Goal: Task Accomplishment & Management: Manage account settings

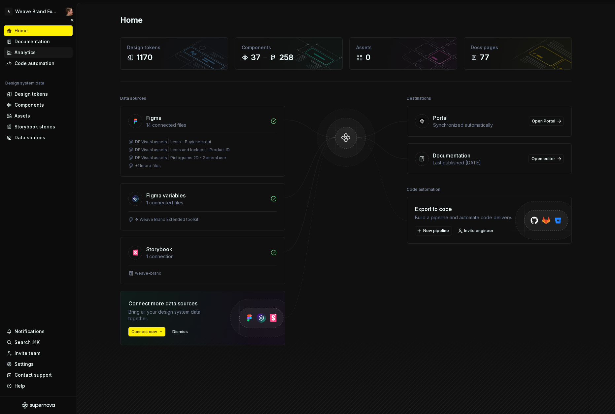
drag, startPoint x: 43, startPoint y: 43, endPoint x: 46, endPoint y: 48, distance: 5.6
click at [43, 43] on div "Documentation" at bounding box center [32, 41] width 35 height 7
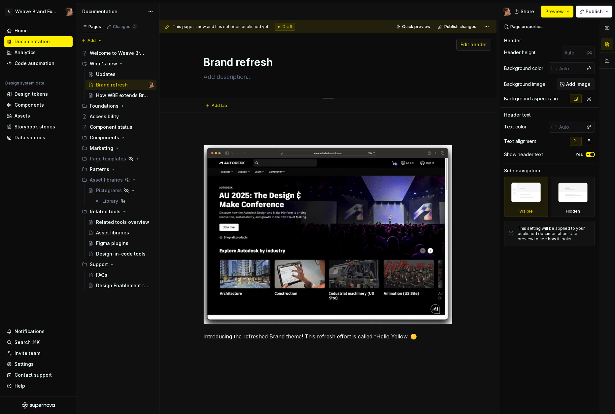
click at [482, 43] on span "Edit header" at bounding box center [473, 44] width 26 height 7
click at [475, 45] on span "Edit header" at bounding box center [473, 44] width 26 height 7
click at [575, 84] on span "Add image" at bounding box center [578, 84] width 24 height 7
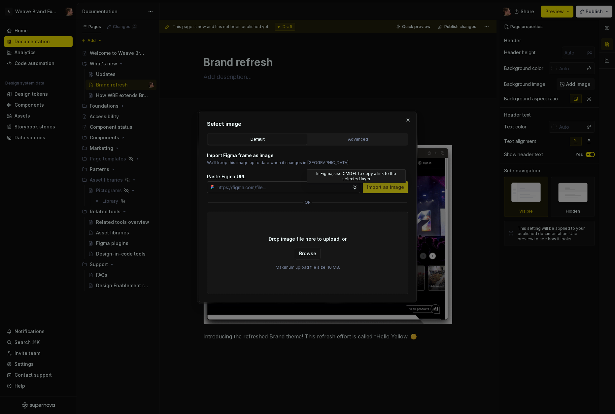
type textarea "*"
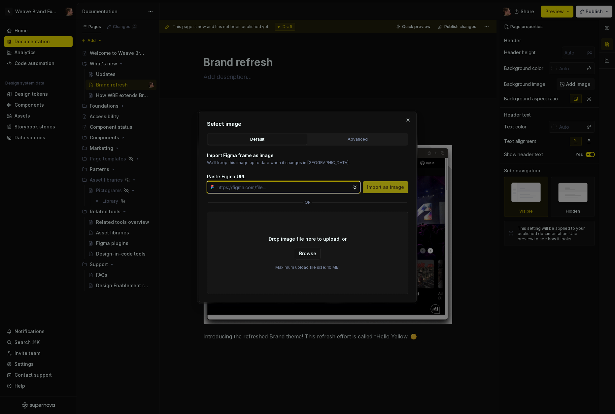
paste input "[URL][DOMAIN_NAME]"
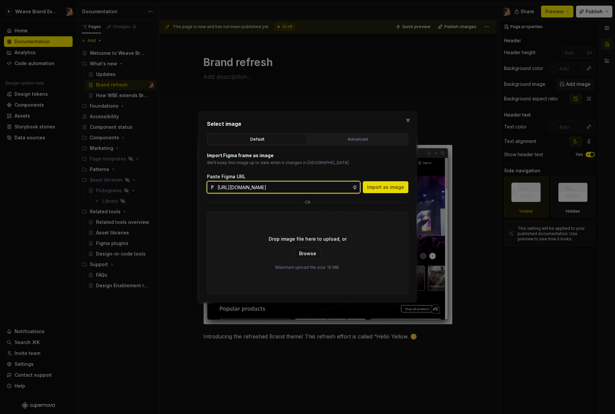
type input "[URL][DOMAIN_NAME]"
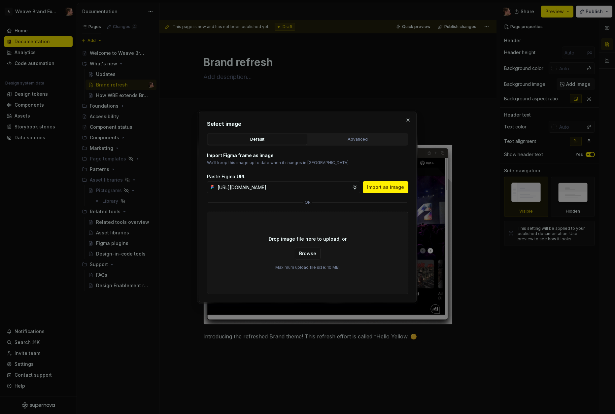
drag, startPoint x: 386, startPoint y: 188, endPoint x: 391, endPoint y: 168, distance: 20.7
click at [386, 188] on span "Import as image" at bounding box center [385, 187] width 37 height 7
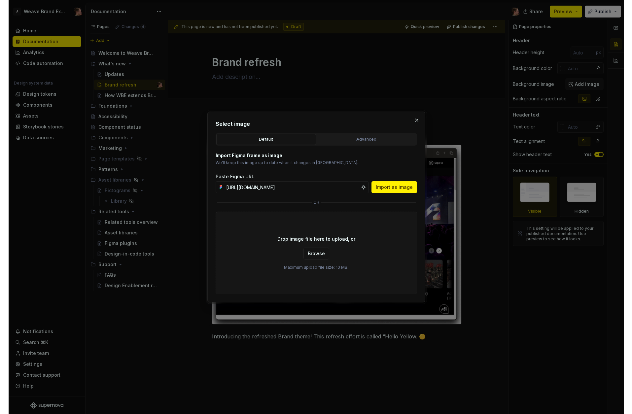
scroll to position [0, 0]
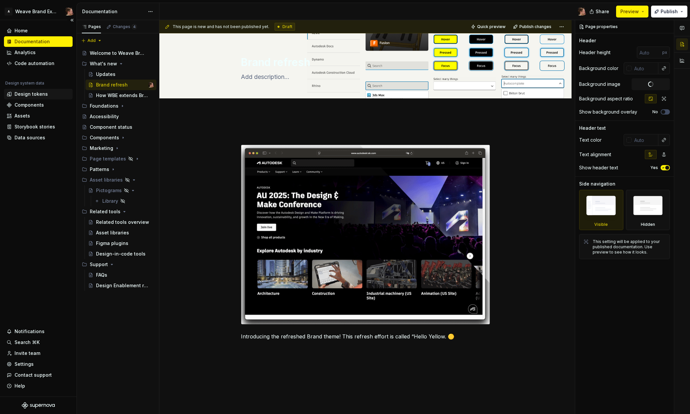
click at [12, 94] on div "Design tokens" at bounding box center [38, 94] width 63 height 7
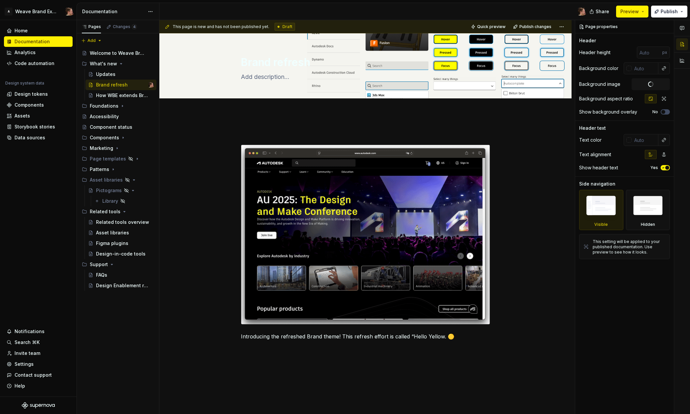
click at [461, 7] on div at bounding box center [375, 11] width 432 height 17
click at [488, 26] on span "Quick preview" at bounding box center [491, 26] width 28 height 5
click at [495, 8] on div at bounding box center [375, 11] width 432 height 17
click at [614, 395] on span "Open page" at bounding box center [655, 397] width 22 height 5
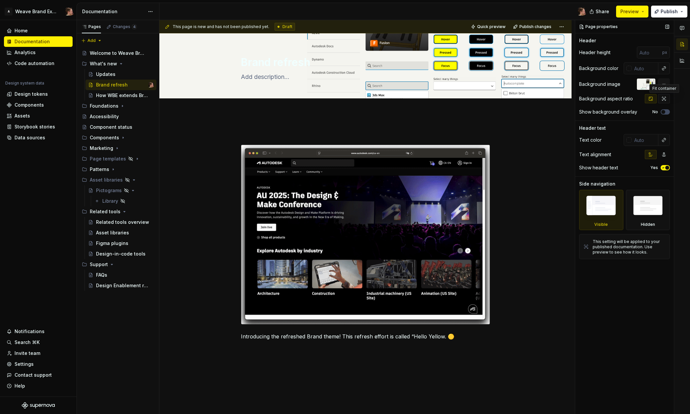
click at [614, 98] on icon "button" at bounding box center [663, 98] width 5 height 5
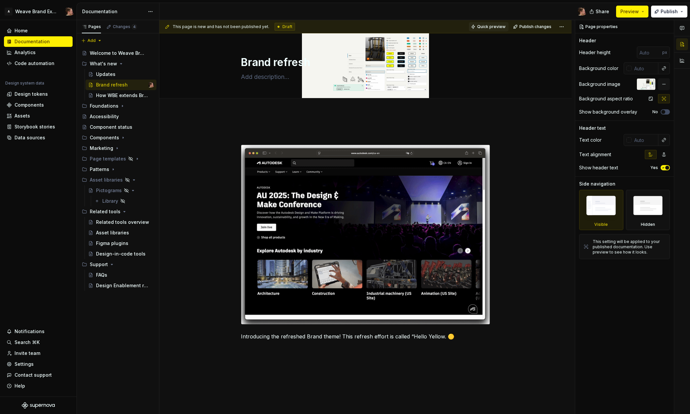
click at [488, 25] on span "Quick preview" at bounding box center [491, 26] width 28 height 5
click at [614, 399] on span "Open page" at bounding box center [655, 397] width 22 height 5
click at [614, 99] on icon "button" at bounding box center [650, 98] width 5 height 5
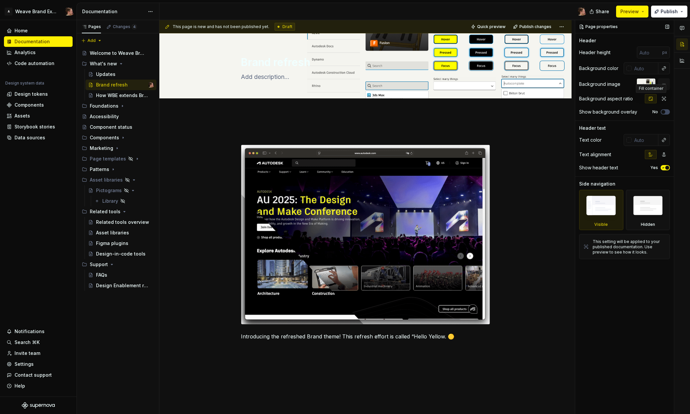
type textarea "*"
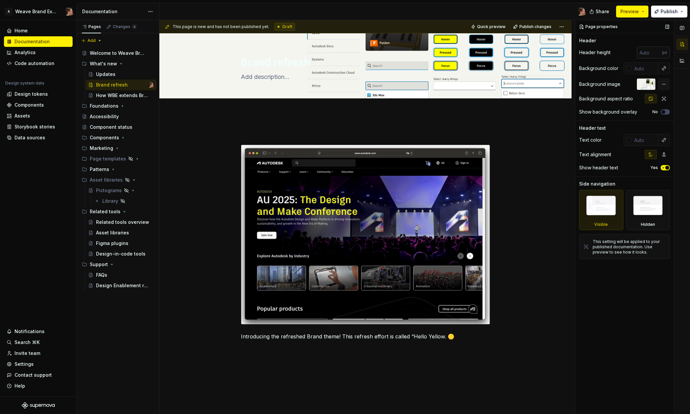
click at [614, 54] on input "number" at bounding box center [649, 53] width 25 height 12
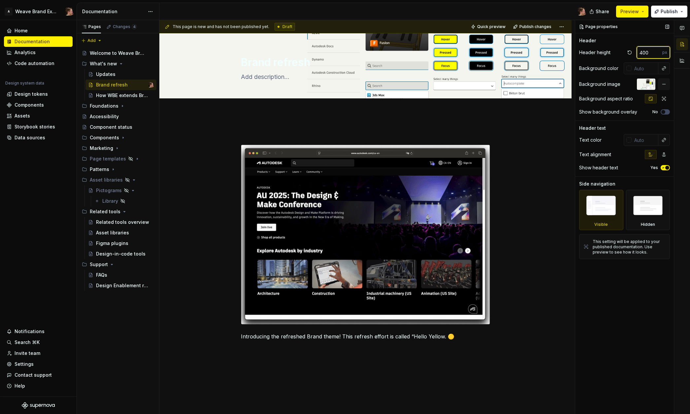
type input "400"
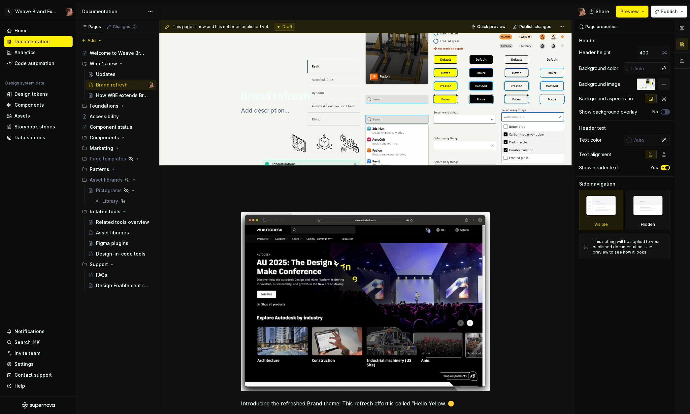
click at [453, 5] on div at bounding box center [375, 11] width 432 height 17
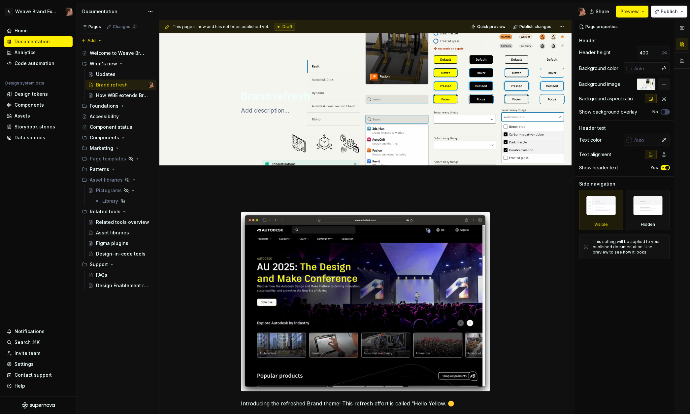
drag, startPoint x: 496, startPoint y: 26, endPoint x: 495, endPoint y: 14, distance: 12.6
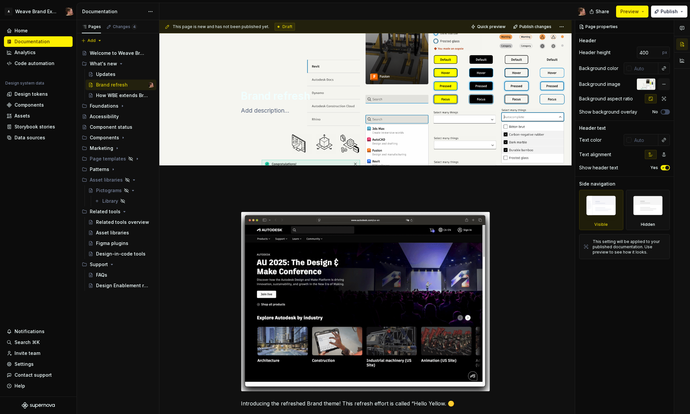
click at [496, 26] on span "Quick preview" at bounding box center [491, 26] width 28 height 5
click at [490, 6] on div at bounding box center [375, 11] width 432 height 17
click at [614, 398] on span "Open page" at bounding box center [655, 397] width 22 height 5
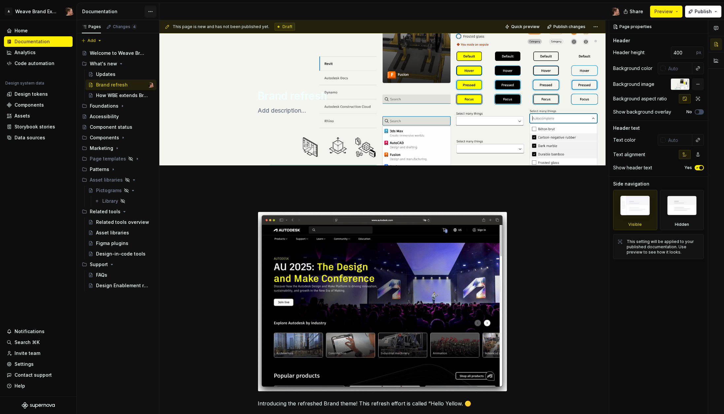
click at [150, 12] on html "A Weave Brand Extended Home Documentation Analytics Code automation Design syst…" at bounding box center [362, 207] width 724 height 414
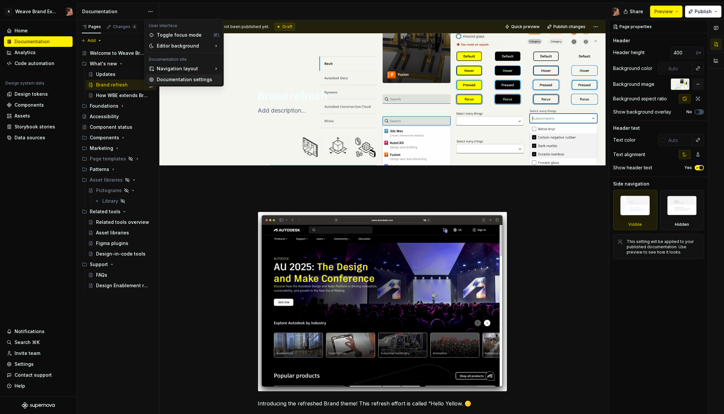
click at [172, 82] on div "Documentation settings" at bounding box center [188, 79] width 63 height 7
type textarea "*"
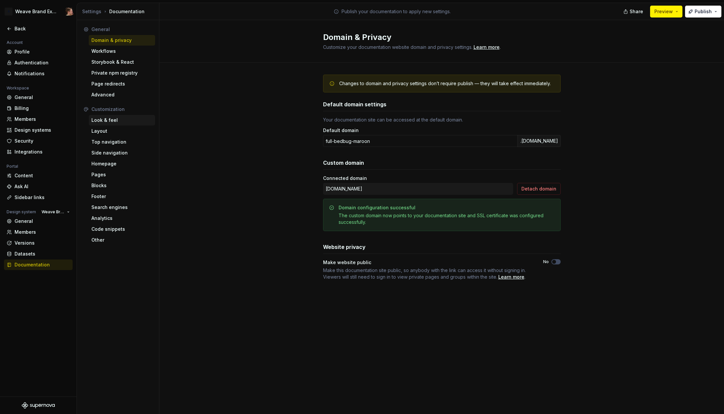
drag, startPoint x: 119, startPoint y: 120, endPoint x: 135, endPoint y: 117, distance: 15.8
click at [119, 120] on div "Look & feel" at bounding box center [121, 120] width 61 height 7
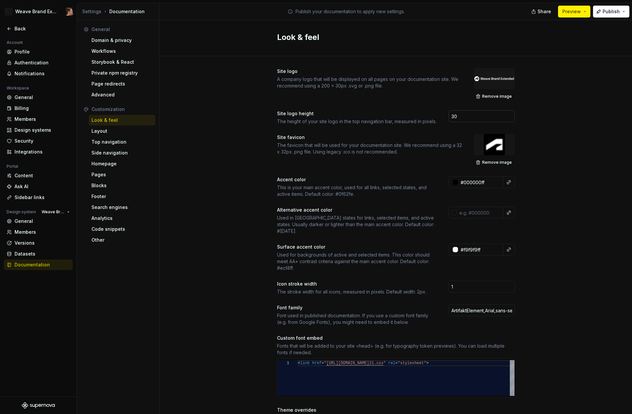
click at [466, 116] on input "30" at bounding box center [481, 116] width 66 height 12
type input "35"
click at [574, 170] on div "Site logo A company logo that will be displayed on all pages on your documentat…" at bounding box center [395, 388] width 472 height 665
click at [573, 165] on div "Site logo A company logo that will be displayed on all pages on your documentat…" at bounding box center [395, 388] width 472 height 665
click at [568, 170] on div "Site logo A company logo that will be displayed on all pages on your documentat…" at bounding box center [395, 388] width 472 height 665
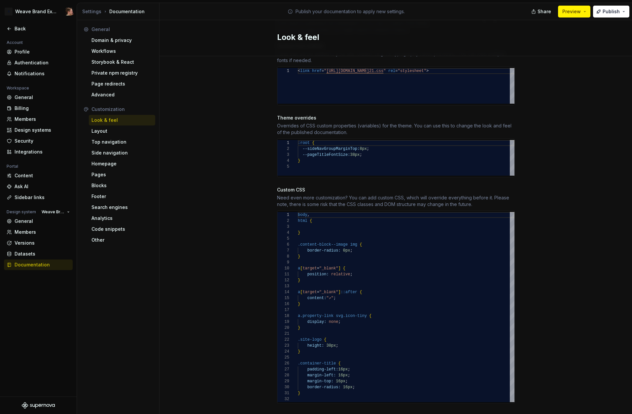
scroll to position [297, 0]
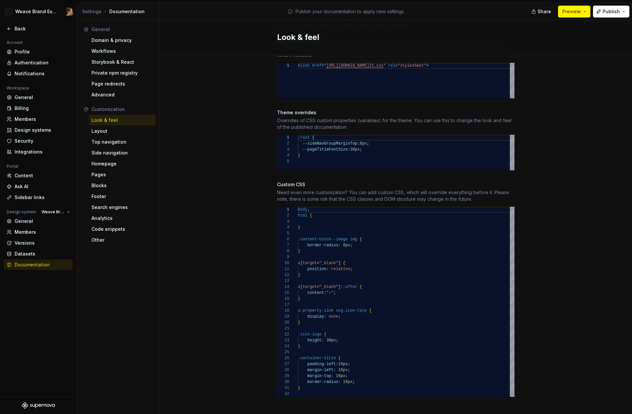
type textarea "**********"
drag, startPoint x: 456, startPoint y: 301, endPoint x: 449, endPoint y: 289, distance: 13.6
click at [456, 301] on div "body , html { } .content-block--image img { border-radius: 0px ; } a [ target =…" at bounding box center [406, 302] width 216 height 190
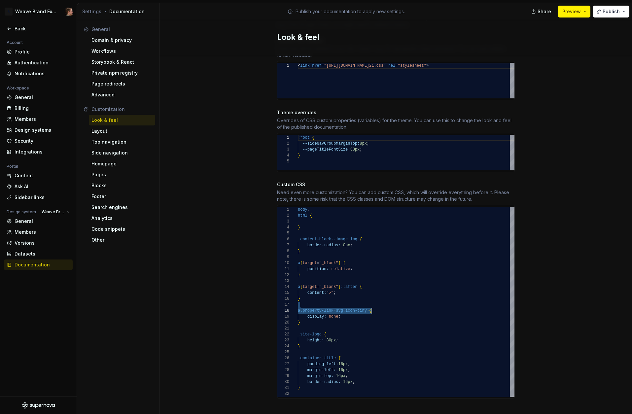
click at [437, 276] on div "body , html { } .content-block--image img { border-radius: 0px ; } a [ target =…" at bounding box center [406, 302] width 216 height 190
click at [439, 282] on div "body , html { } .content-block--image img { border-radius: 0px ; } a [ target =…" at bounding box center [406, 302] width 216 height 190
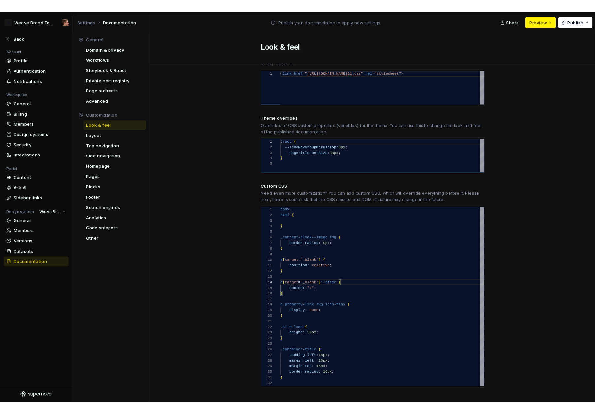
scroll to position [24, 38]
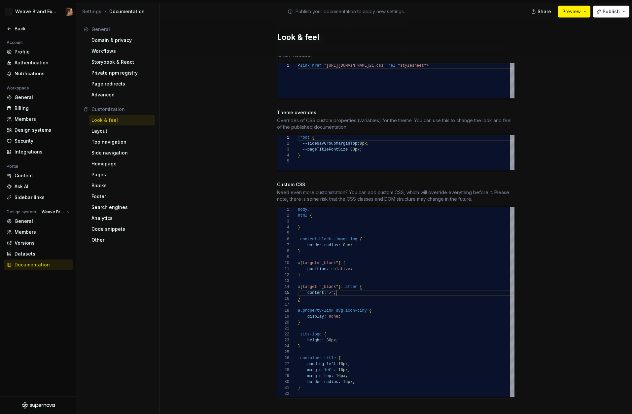
click at [437, 289] on div "body , html { } .content-block--image img { border-radius: 0px ; } a [ target =…" at bounding box center [406, 302] width 216 height 190
click at [118, 128] on div "Layout" at bounding box center [121, 131] width 61 height 7
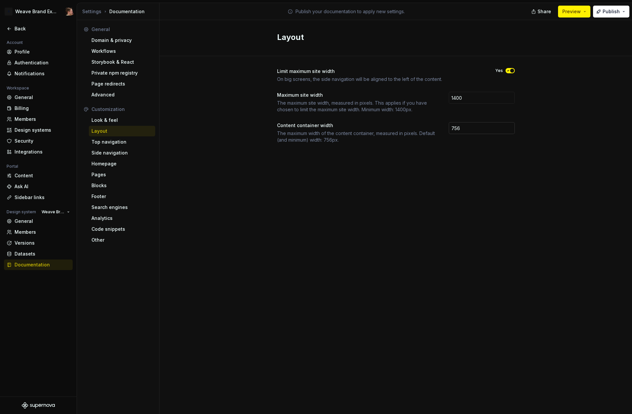
click at [473, 126] on input "756" at bounding box center [481, 128] width 66 height 12
click at [474, 97] on input "1400" at bounding box center [481, 98] width 66 height 12
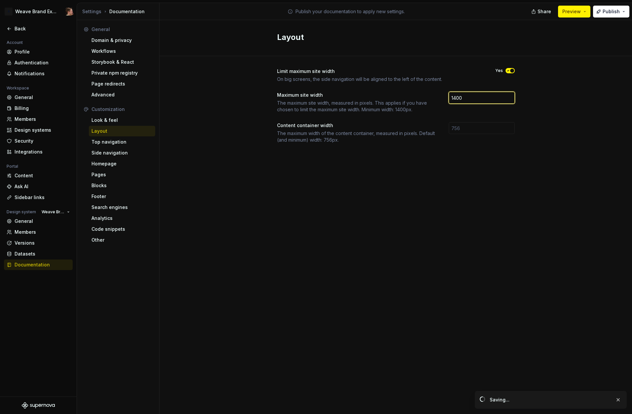
click at [474, 97] on input "1400" at bounding box center [481, 98] width 66 height 12
click at [484, 199] on div "Layout Limit maximum site width On big screens, the side navigation will be ali…" at bounding box center [395, 217] width 472 height 394
click at [115, 174] on div "Pages" at bounding box center [121, 174] width 61 height 7
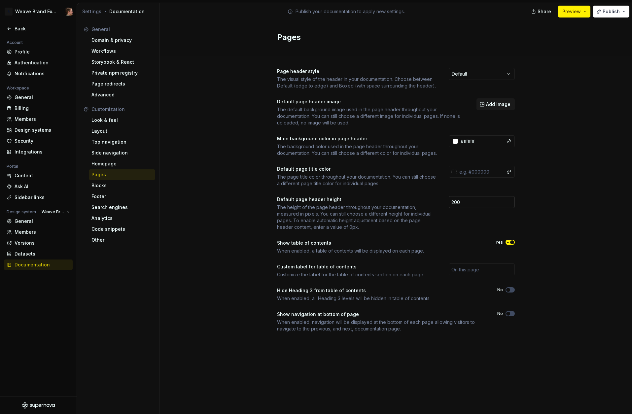
click at [487, 208] on input "200" at bounding box center [481, 202] width 66 height 12
click at [485, 208] on input "200" at bounding box center [481, 202] width 66 height 12
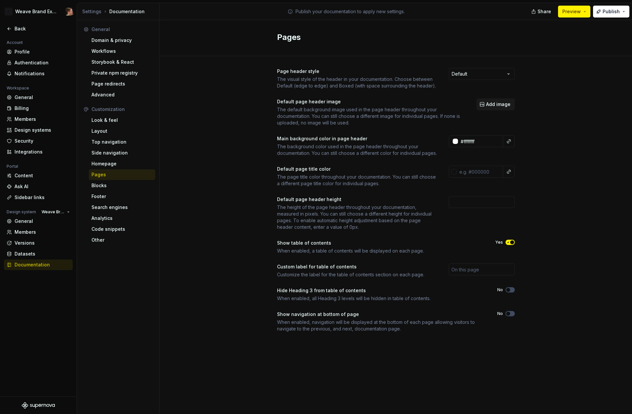
click at [581, 208] on div "Page header style The visual style of the header in your documentation. Choose …" at bounding box center [395, 206] width 472 height 301
click at [547, 106] on div "Page header style The visual style of the header in your documentation. Choose …" at bounding box center [395, 206] width 472 height 301
click at [476, 72] on html "A Weave Brand Extended Back Account Profile Authentication Notifications Worksp…" at bounding box center [316, 207] width 632 height 414
click at [577, 97] on div "Page header style The visual style of the header in your documentation. Choose …" at bounding box center [395, 206] width 472 height 301
drag, startPoint x: 177, startPoint y: 175, endPoint x: 121, endPoint y: 164, distance: 56.9
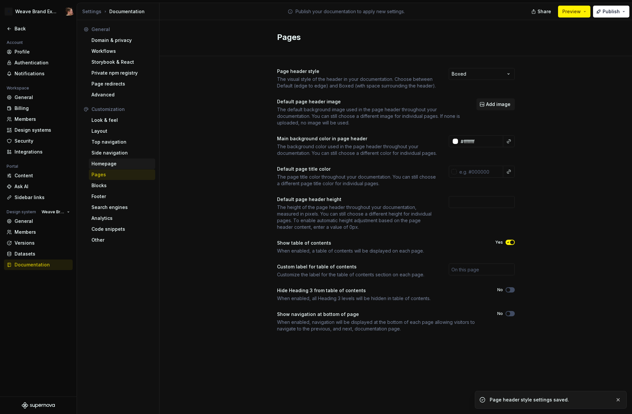
click at [176, 175] on div "Page header style The visual style of the header in your documentation. Choose …" at bounding box center [395, 206] width 472 height 301
click at [118, 163] on div "Homepage" at bounding box center [121, 163] width 61 height 7
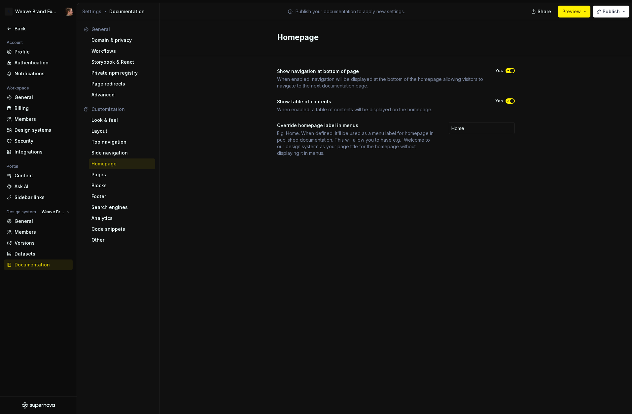
click at [540, 104] on div "Show navigation at bottom of page When enabled, navigation will be displayed at…" at bounding box center [395, 118] width 472 height 125
click at [506, 102] on icon "button" at bounding box center [507, 101] width 5 height 4
drag, startPoint x: 509, startPoint y: 72, endPoint x: 513, endPoint y: 73, distance: 4.0
click at [509, 72] on icon "button" at bounding box center [507, 71] width 5 height 4
click at [121, 153] on div "Side navigation" at bounding box center [121, 152] width 61 height 7
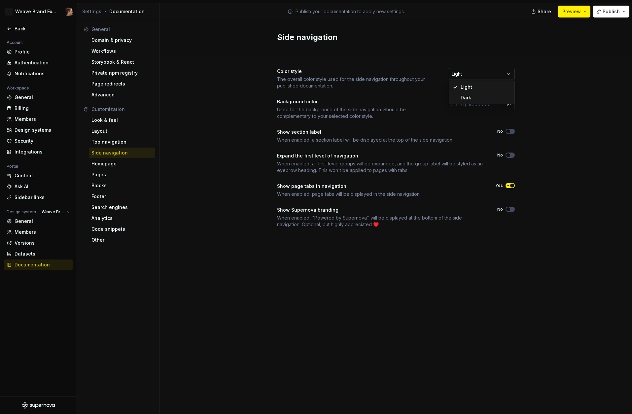
click at [495, 75] on html "A Weave Brand Extended Back Account Profile Authentication Notifications Worksp…" at bounding box center [316, 207] width 632 height 414
click at [554, 81] on html "A Weave Brand Extended Back Account Profile Authentication Notifications Worksp…" at bounding box center [316, 207] width 632 height 414
click at [508, 187] on button "Yes" at bounding box center [509, 185] width 9 height 5
drag, startPoint x: 510, startPoint y: 157, endPoint x: 525, endPoint y: 156, distance: 14.9
click at [510, 157] on button "No" at bounding box center [509, 154] width 9 height 5
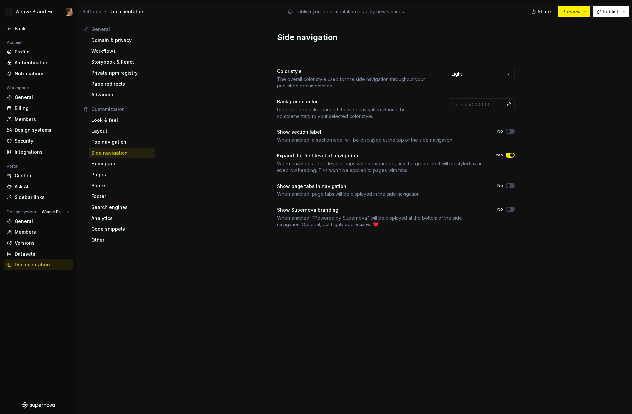
click at [558, 184] on div "Color style The overall color style used for the side navigation throughout you…" at bounding box center [395, 154] width 472 height 197
click at [127, 229] on div "Code snippets" at bounding box center [121, 229] width 61 height 7
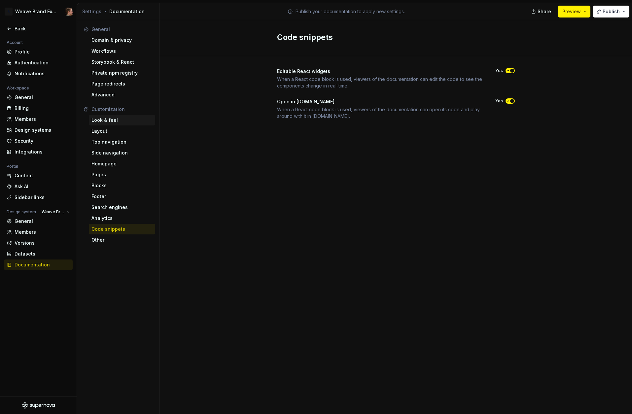
click at [134, 119] on div "Look & feel" at bounding box center [121, 120] width 61 height 7
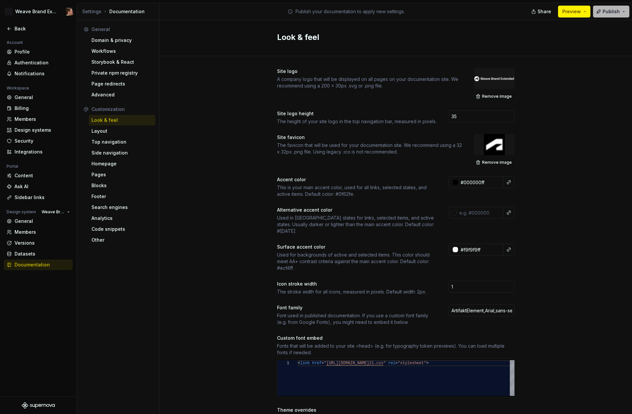
click at [605, 12] on span "Publish" at bounding box center [610, 11] width 17 height 7
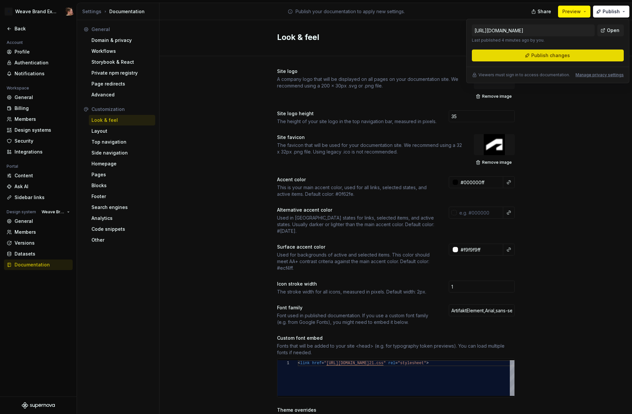
click at [580, 54] on button "Publish changes" at bounding box center [547, 55] width 152 height 12
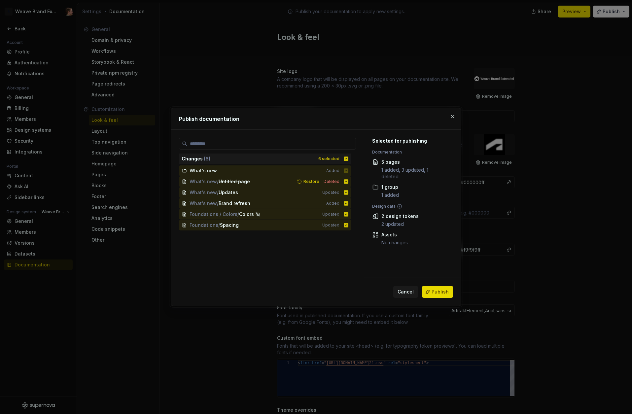
click at [434, 291] on span "Publish" at bounding box center [439, 291] width 17 height 7
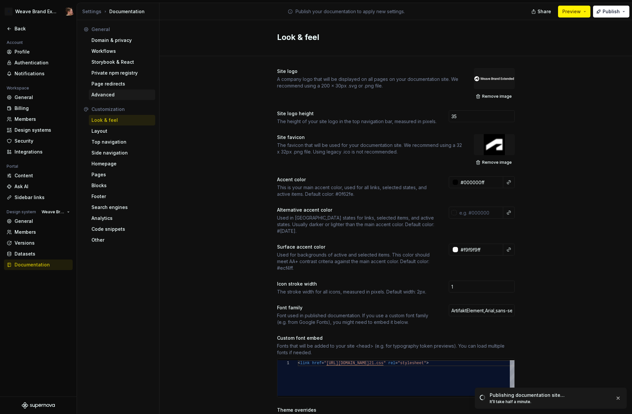
click at [126, 96] on div "Advanced" at bounding box center [121, 94] width 61 height 7
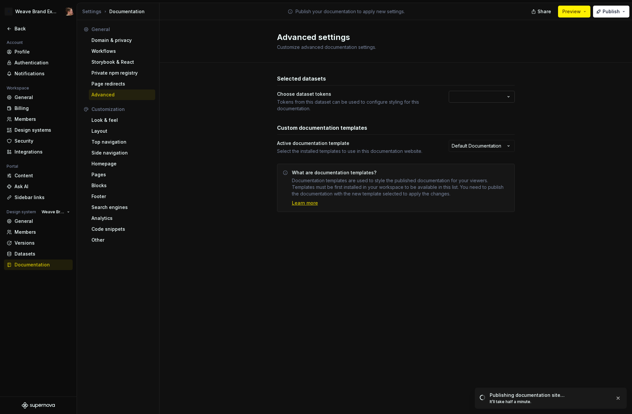
click at [490, 96] on html "A Weave Brand Extended Back Account Profile Authentication Notifications Worksp…" at bounding box center [316, 207] width 632 height 414
click at [499, 97] on html "A Weave Brand Extended Back Account Profile Authentication Notifications Worksp…" at bounding box center [316, 207] width 632 height 414
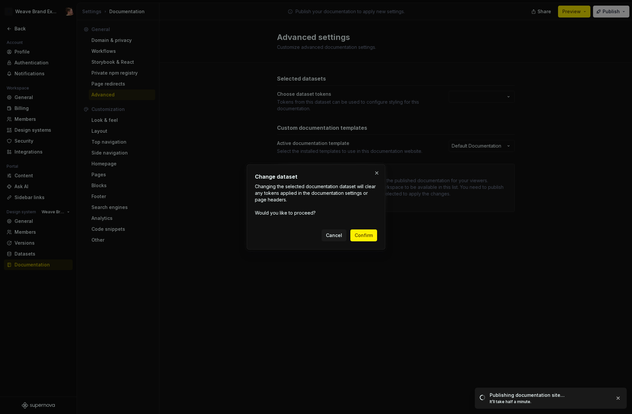
click at [377, 179] on div "Change dataset Changing the selected documentation dataset will clear any token…" at bounding box center [315, 206] width 139 height 85
click at [378, 174] on button "button" at bounding box center [376, 172] width 9 height 9
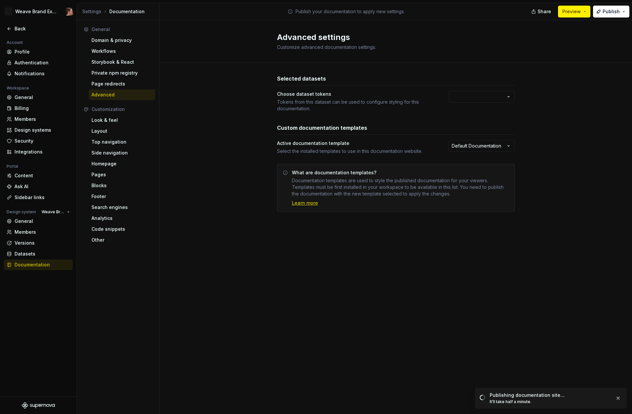
click at [571, 224] on div "Selected datasets Choose dataset tokens Tokens from this dataset can be used to…" at bounding box center [395, 150] width 472 height 174
drag, startPoint x: 119, startPoint y: 82, endPoint x: 141, endPoint y: 85, distance: 21.7
click at [119, 82] on div "Page redirects" at bounding box center [121, 84] width 61 height 7
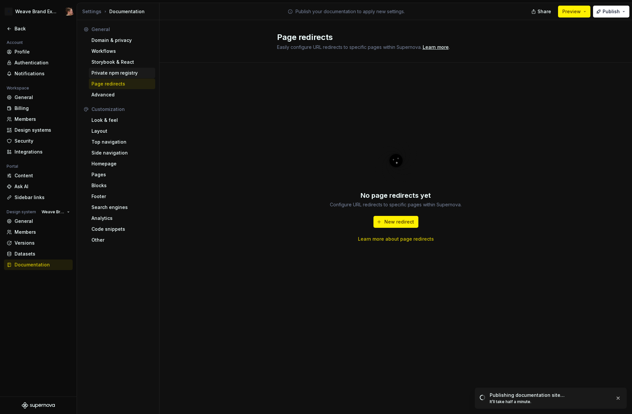
click at [113, 72] on div "Private npm registry" at bounding box center [121, 73] width 61 height 7
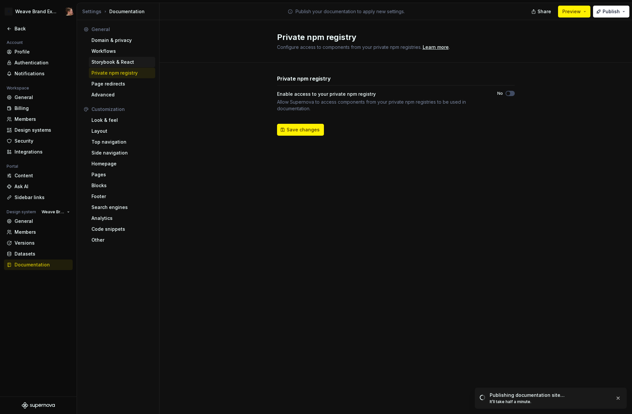
click at [122, 59] on div "Storybook & React" at bounding box center [121, 62] width 61 height 7
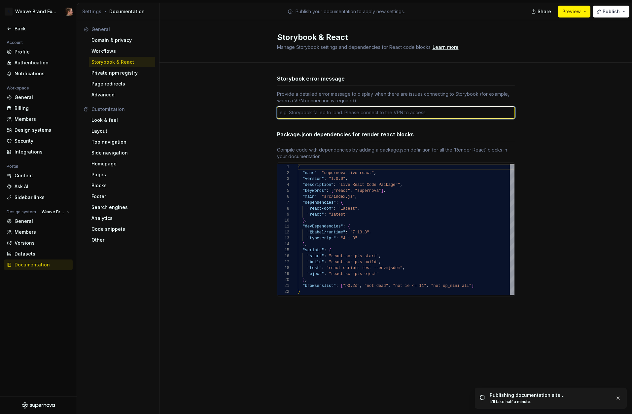
click at [472, 112] on textarea at bounding box center [396, 113] width 238 height 12
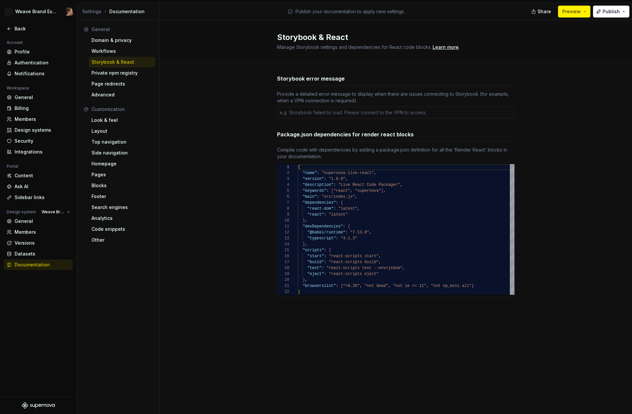
drag, startPoint x: 192, startPoint y: 102, endPoint x: 162, endPoint y: 95, distance: 30.3
click at [192, 102] on div "Storybook error message Provide a detailed error message to display when there …" at bounding box center [395, 192] width 472 height 259
drag, startPoint x: 120, startPoint y: 151, endPoint x: 181, endPoint y: 147, distance: 61.5
click at [120, 151] on div "Side navigation" at bounding box center [121, 152] width 61 height 7
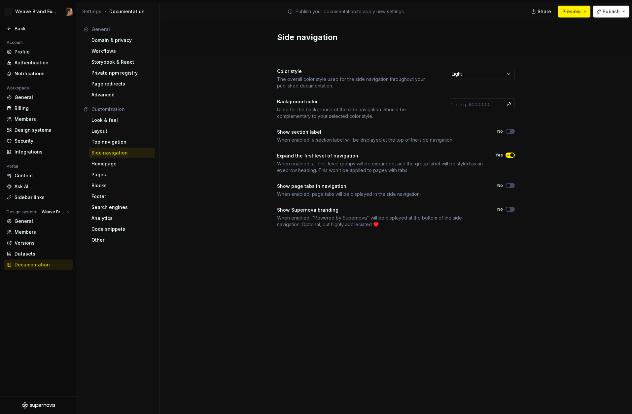
click at [233, 143] on div "Color style The overall color style used for the side navigation throughout you…" at bounding box center [395, 154] width 472 height 197
click at [509, 155] on icon "button" at bounding box center [507, 155] width 5 height 4
drag, startPoint x: 560, startPoint y: 140, endPoint x: 602, endPoint y: 58, distance: 91.9
click at [560, 140] on div "Color style The overall color style used for the side navigation throughout you…" at bounding box center [395, 154] width 472 height 197
click at [606, 10] on span "Publish" at bounding box center [610, 11] width 17 height 7
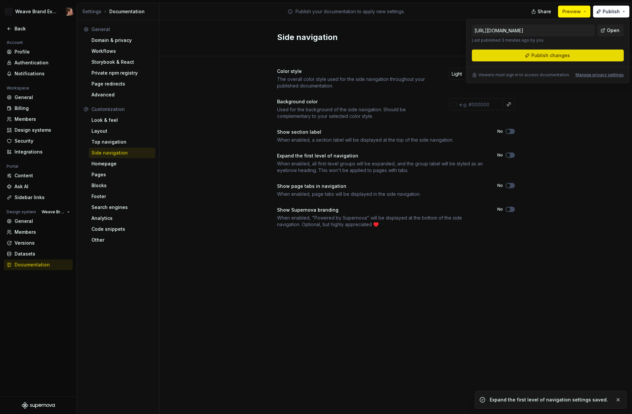
click at [571, 57] on button "Publish changes" at bounding box center [547, 55] width 152 height 12
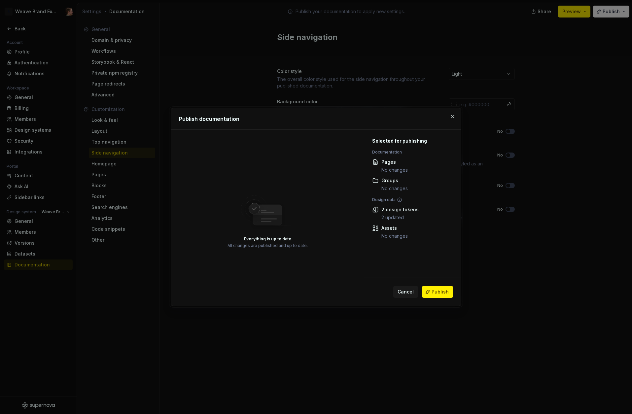
drag, startPoint x: 440, startPoint y: 297, endPoint x: 444, endPoint y: 294, distance: 4.9
click at [440, 297] on button "Publish" at bounding box center [437, 292] width 31 height 12
click at [579, 268] on div "Side navigation Color style The overall color style used for the side navigatio…" at bounding box center [395, 217] width 472 height 394
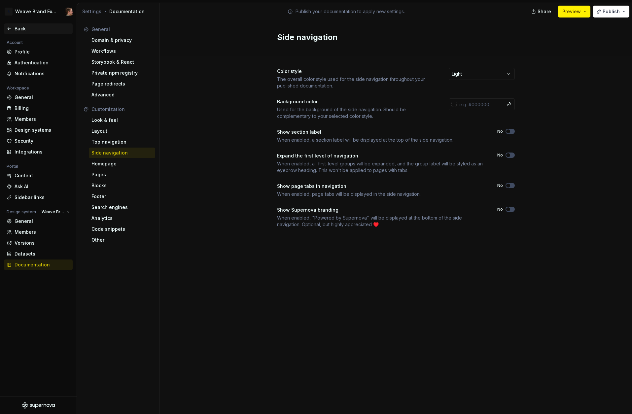
click at [21, 27] on div "Back" at bounding box center [42, 28] width 55 height 7
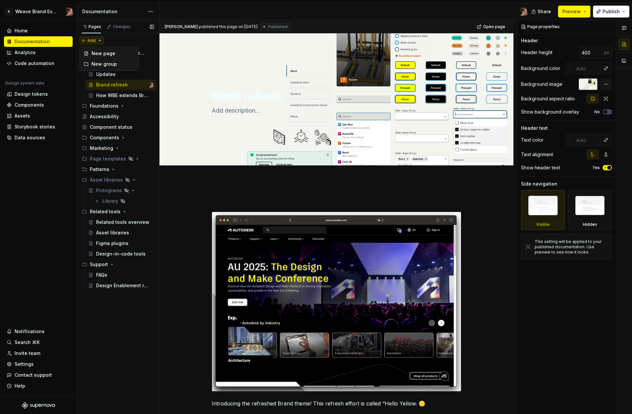
click at [96, 43] on div "Pages Changes Add Accessibility guide for tree Page tree. Navigate the tree wit…" at bounding box center [118, 217] width 82 height 394
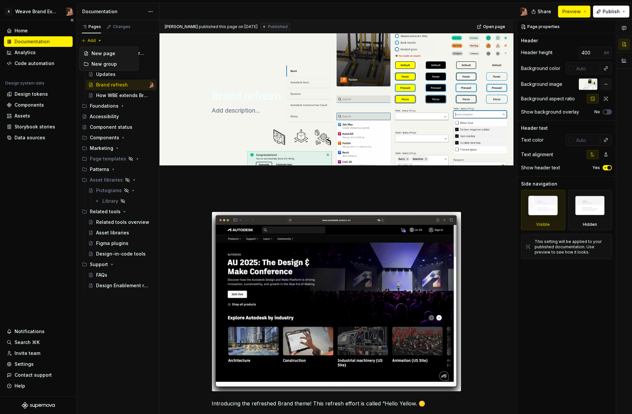
click at [52, 215] on html "A Weave Brand Extended Home Documentation Analytics Code automation Design syst…" at bounding box center [316, 207] width 632 height 414
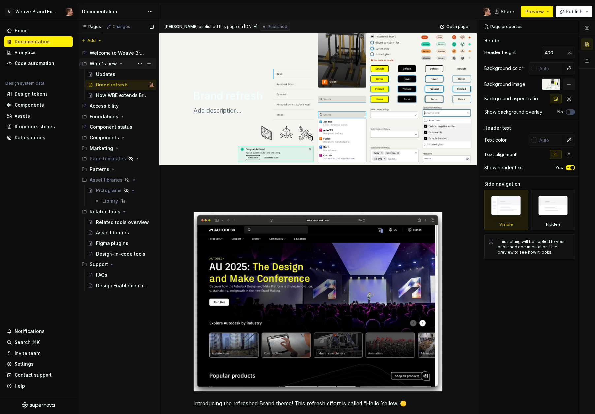
click at [120, 63] on icon "Page tree" at bounding box center [121, 63] width 2 height 1
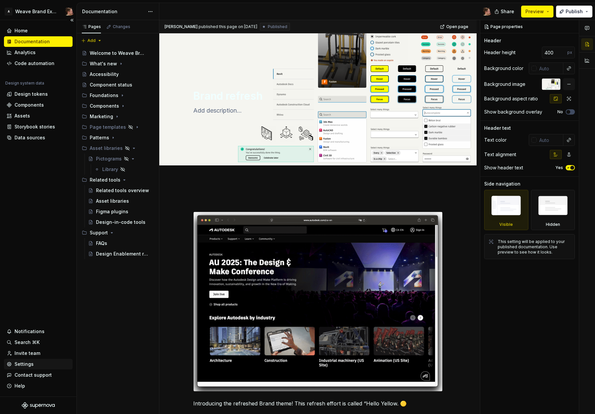
click at [29, 363] on div "Settings" at bounding box center [24, 364] width 19 height 7
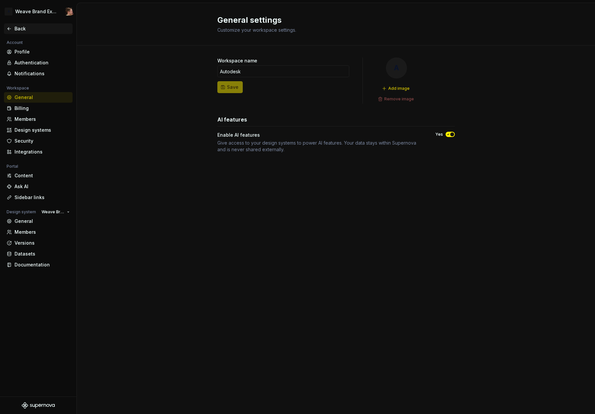
click at [21, 29] on div "Back" at bounding box center [42, 28] width 55 height 7
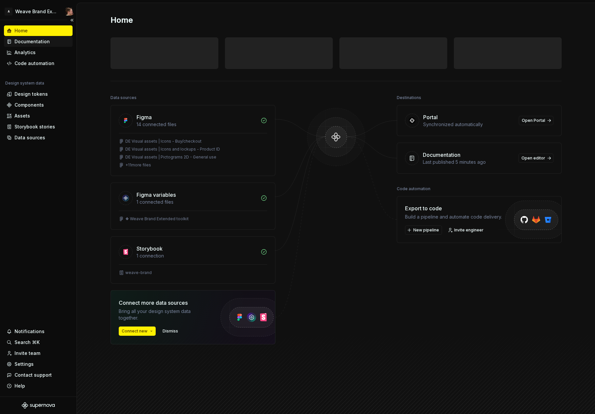
click at [26, 45] on div "Documentation" at bounding box center [38, 41] width 69 height 11
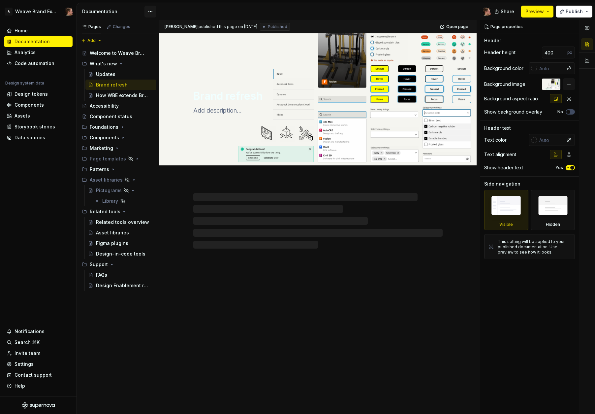
click at [148, 13] on html "A Weave Brand Extended Home Documentation Analytics Code automation Design syst…" at bounding box center [297, 207] width 595 height 414
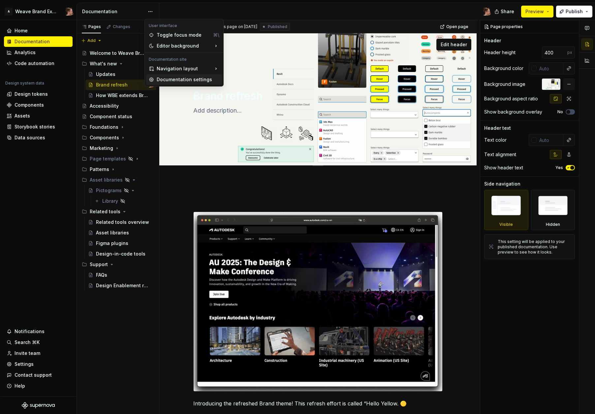
click at [199, 79] on div "Documentation settings" at bounding box center [188, 79] width 63 height 7
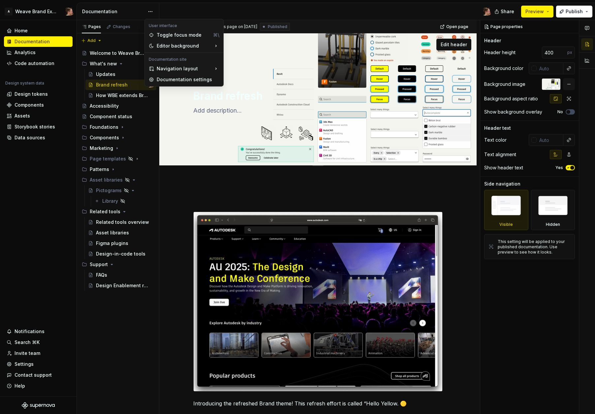
type textarea "*"
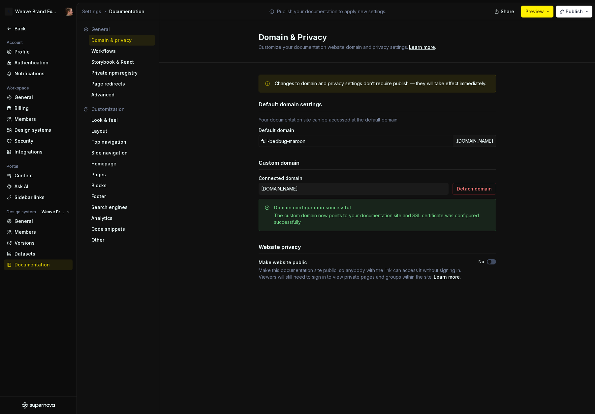
click at [212, 87] on div "Changes to domain and privacy settings don’t require publish — they will take e…" at bounding box center [377, 184] width 436 height 243
click at [215, 93] on div "Changes to domain and privacy settings don’t require publish — they will take e…" at bounding box center [377, 184] width 436 height 243
click at [121, 122] on div "Look & feel" at bounding box center [121, 120] width 61 height 7
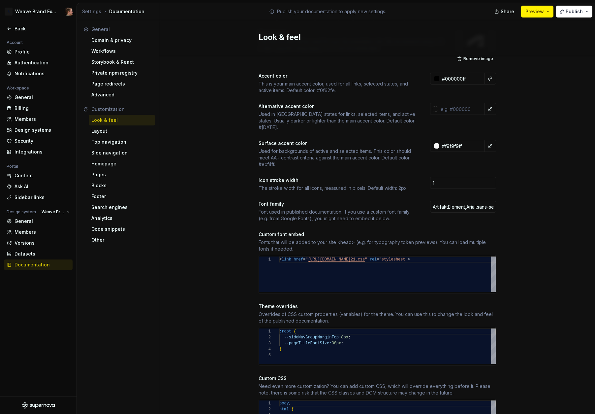
scroll to position [297, 0]
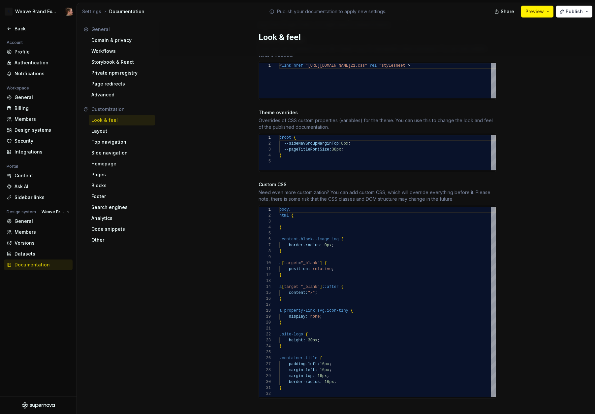
click at [394, 363] on div "body , html { } .content-block--image img { border-radius: 0px ; } a [ target =…" at bounding box center [387, 302] width 216 height 190
click at [387, 380] on div "body , html { } .content-block--image img { border-radius: 0px ; } a [ target =…" at bounding box center [387, 302] width 216 height 190
click at [370, 391] on div at bounding box center [387, 394] width 216 height 6
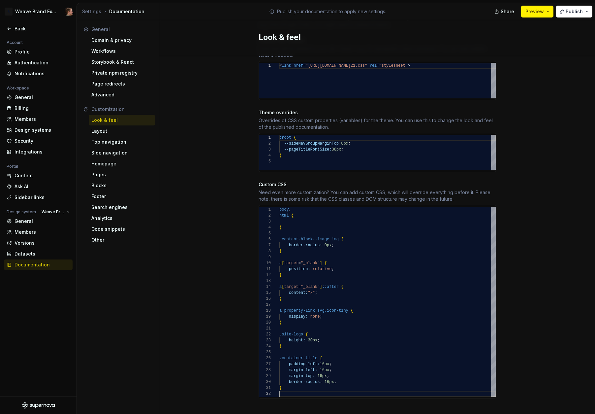
scroll to position [0, 2]
click at [371, 381] on div "body , html { } .content-block--image img { border-radius: 0px ; } a [ target =…" at bounding box center [387, 302] width 216 height 190
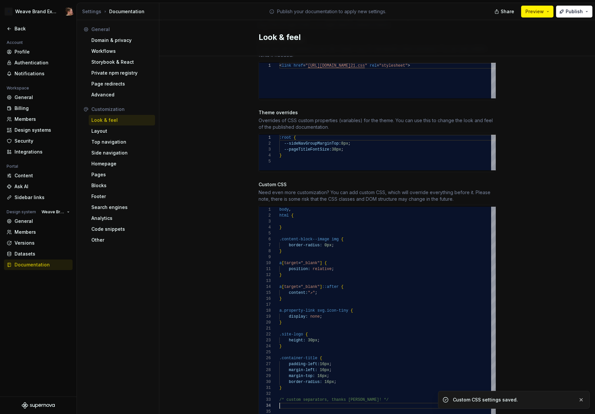
click at [362, 398] on div "html { } .content-block--image img { border-radius: 0px ; } a [ target = "_blan…" at bounding box center [387, 311] width 216 height 208
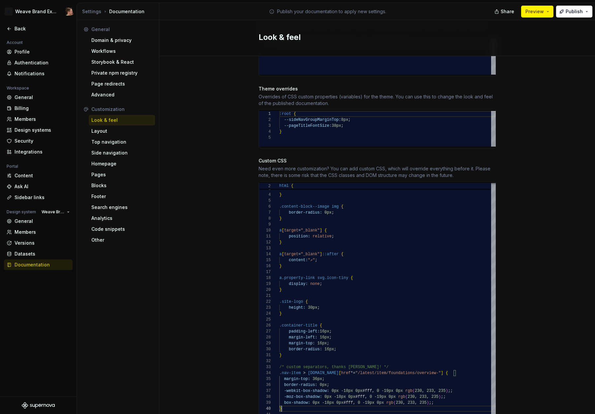
scroll to position [342, 0]
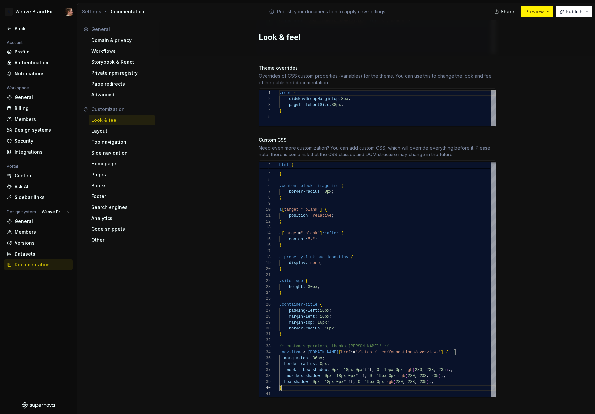
click at [526, 294] on div "Site logo A company logo that will be displayed on all pages on your documentat…" at bounding box center [377, 68] width 436 height 709
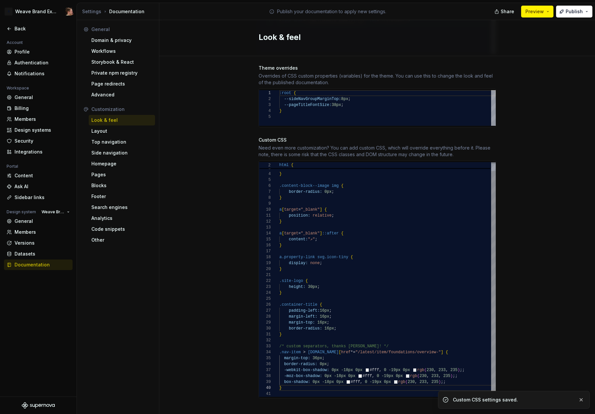
click at [378, 360] on div "border-radius: 0px ; } a [ target = "_blank" ] { position: relative ; } a [ tar…" at bounding box center [387, 275] width 216 height 244
click at [419, 345] on div "border-radius: 0px ; } a [ target = "_blank" ] { position: relative ; } a [ tar…" at bounding box center [387, 275] width 216 height 244
click at [435, 353] on div "border-radius: 0px ; } a [ target = "_blank" ] { position: relative ; } a [ tar…" at bounding box center [387, 275] width 216 height 244
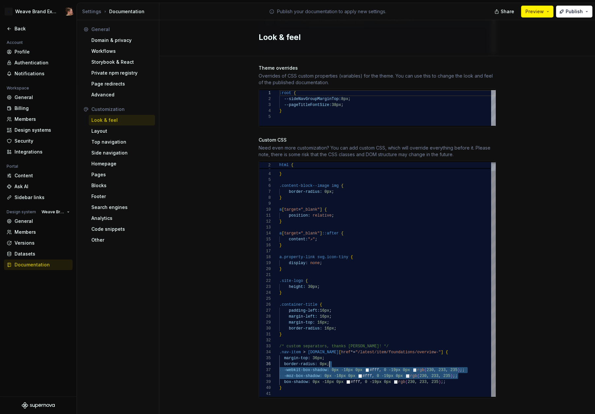
drag, startPoint x: 465, startPoint y: 370, endPoint x: 468, endPoint y: 357, distance: 12.6
click at [468, 357] on div "border-radius: 0px ; } a [ target = "_blank" ] { position: relative ; } a [ tar…" at bounding box center [387, 275] width 216 height 244
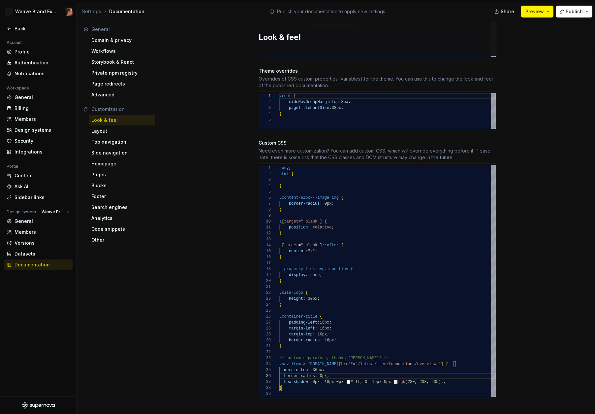
scroll to position [36, 167]
click at [452, 377] on div "border-radius: 0px ; } a [ target = "_blank" ] { position: relative ; } a [ tar…" at bounding box center [387, 281] width 216 height 232
click at [383, 380] on div "border-radius: 0px ; } a [ target = "_blank" ] { position: relative ; } a [ tar…" at bounding box center [387, 281] width 216 height 232
drag, startPoint x: 281, startPoint y: 363, endPoint x: 448, endPoint y: 376, distance: 167.2
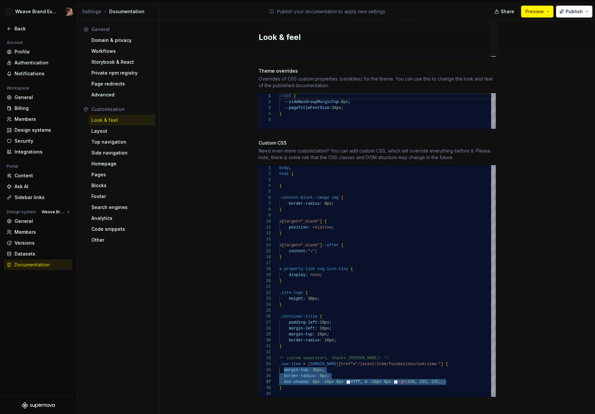
click at [448, 376] on div "border-radius: 0px ; } a [ target = "_blank" ] { position: relative ; } a [ tar…" at bounding box center [387, 281] width 216 height 232
click at [451, 374] on div "border-radius: 0px ; } a [ target = "_blank" ] { position: relative ; } a [ tar…" at bounding box center [387, 281] width 216 height 232
drag, startPoint x: 275, startPoint y: 359, endPoint x: 284, endPoint y: 381, distance: 23.8
click at [282, 369] on div "7 8 9 10 11 12 13 14 15 16 17 18 19 20 21 22 23 24 25 26 27 28 29 30 31 32 33 3…" at bounding box center [377, 281] width 237 height 232
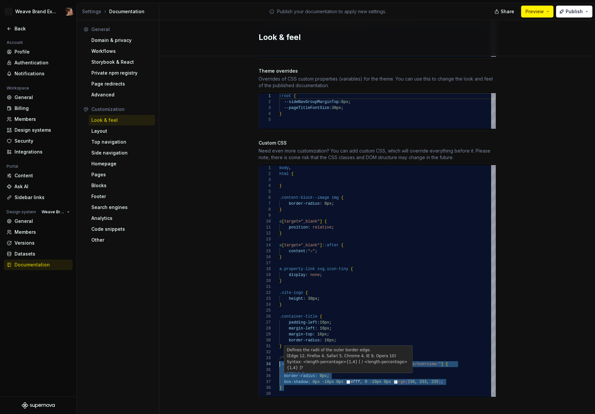
scroll to position [18, 0]
drag, startPoint x: 285, startPoint y: 385, endPoint x: 275, endPoint y: 358, distance: 28.6
click at [279, 358] on div "border-radius: 0px ; } a [ target = "_blank" ] { position: relative ; } a [ tar…" at bounding box center [387, 281] width 216 height 232
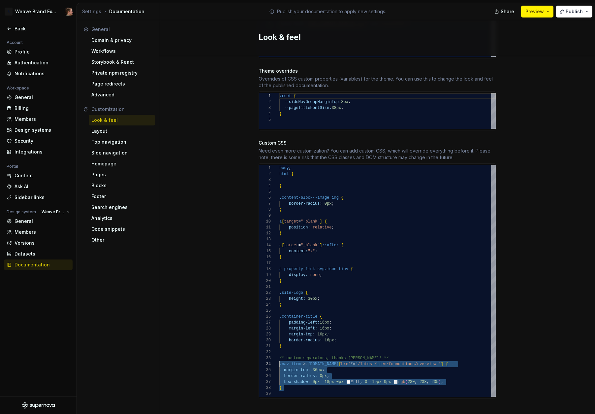
click at [291, 364] on div "border-radius: 0px ; } a [ target = "_blank" ] { position: relative ; } a [ tar…" at bounding box center [387, 281] width 216 height 232
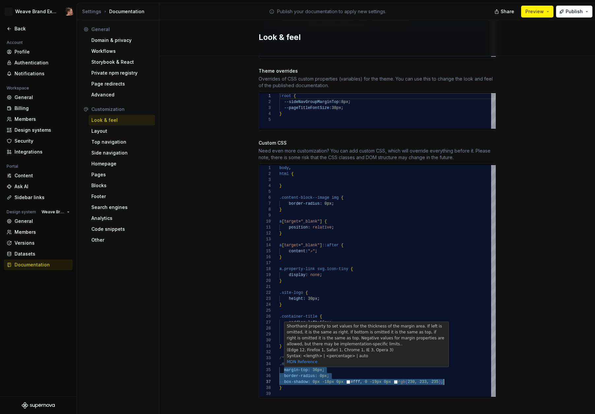
scroll to position [24, 165]
drag, startPoint x: 281, startPoint y: 363, endPoint x: 457, endPoint y: 375, distance: 176.0
click at [457, 375] on div "border-radius: 0px ; } a [ target = "_blank" ] { position: relative ; } a [ tar…" at bounding box center [387, 281] width 216 height 232
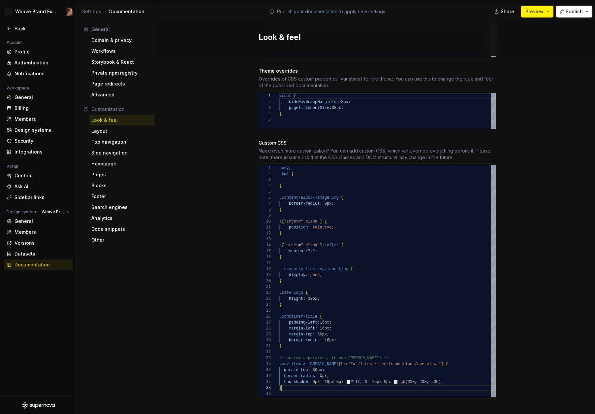
scroll to position [42, 2]
click at [382, 381] on div "border-radius: 0px ; } a [ target = "_blank" ] { position: relative ; } a [ tar…" at bounding box center [387, 281] width 216 height 232
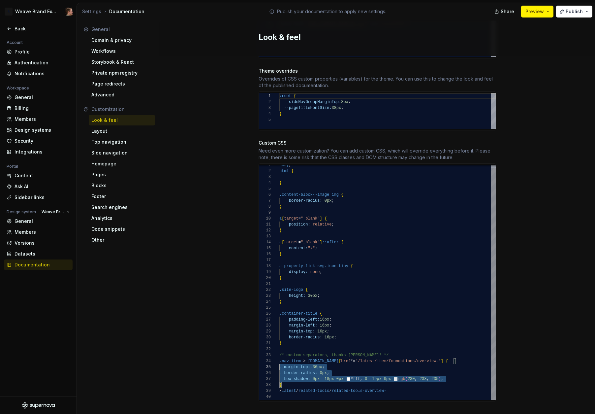
scroll to position [12, 0]
drag, startPoint x: 276, startPoint y: 368, endPoint x: 253, endPoint y: 349, distance: 29.6
click at [279, 349] on div "border-radius: 0px ; } a [ target = "_blank" ] { position: relative ; } a [ tar…" at bounding box center [387, 281] width 216 height 238
click at [284, 379] on div "border-radius: 0px ; } a [ target = "_blank" ] { position: relative ; } a [ tar…" at bounding box center [387, 281] width 216 height 238
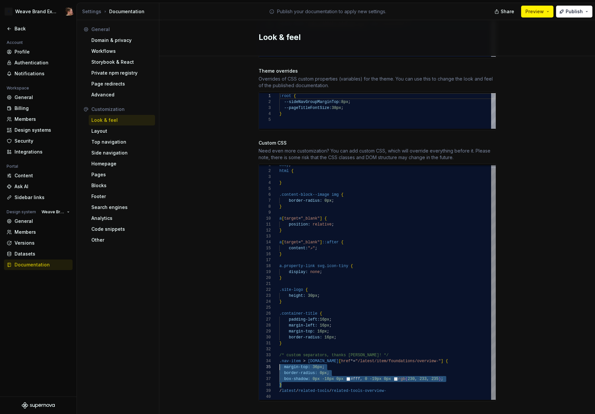
scroll to position [18, 0]
drag, startPoint x: 278, startPoint y: 375, endPoint x: 266, endPoint y: 354, distance: 23.5
click at [279, 354] on div "border-radius: 0px ; } a [ target = "_blank" ] { position: relative ; } a [ tar…" at bounding box center [387, 281] width 216 height 238
click at [391, 376] on div "border-radius: 0px ; } a [ target = "_blank" ] { position: relative ; } a [ tar…" at bounding box center [387, 281] width 216 height 238
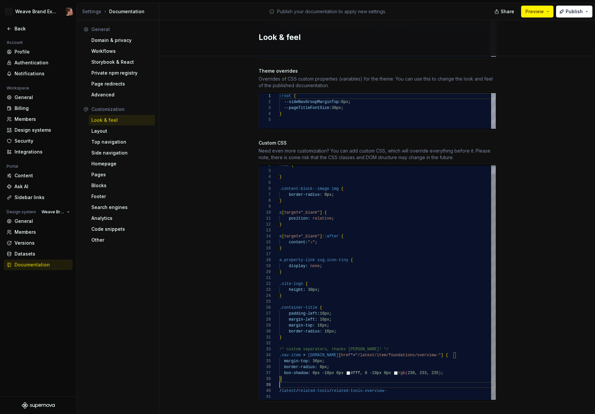
scroll to position [53, 0]
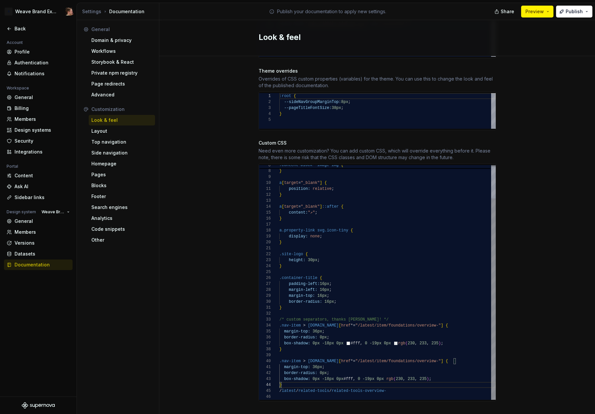
click at [392, 385] on div "border-radius: 0px ; } a [ target = "_blank" ] { position: relative ; } a [ tar…" at bounding box center [387, 262] width 216 height 273
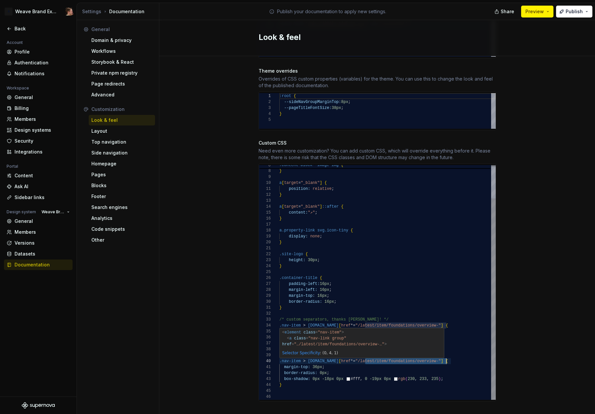
drag, startPoint x: 363, startPoint y: 355, endPoint x: 444, endPoint y: 354, distance: 81.5
click at [444, 354] on div "border-radius: 0px ; } a [ target = "_blank" ] { position: relative ; } a [ tar…" at bounding box center [387, 262] width 216 height 273
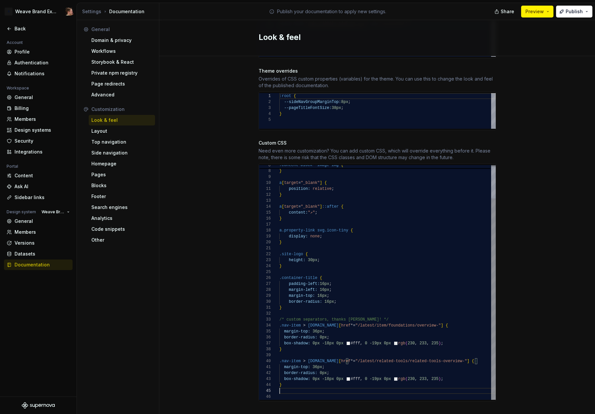
click at [437, 387] on div "border-radius: 0px ; } a [ target = "_blank" ] { position: relative ; } a [ tar…" at bounding box center [387, 262] width 216 height 273
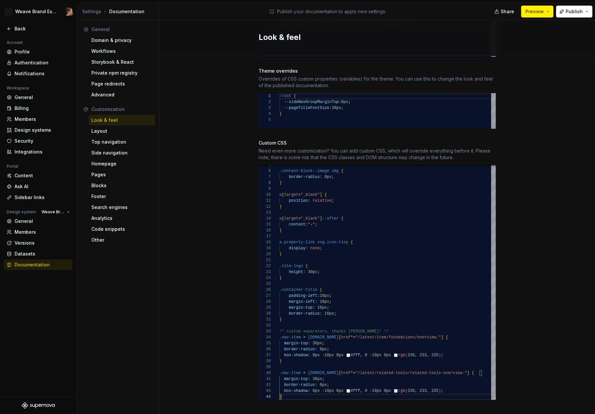
click at [533, 231] on div "Site logo A company logo that will be displayed on all pages on your documentat…" at bounding box center [377, 71] width 436 height 709
click at [573, 13] on span "Publish" at bounding box center [574, 11] width 17 height 7
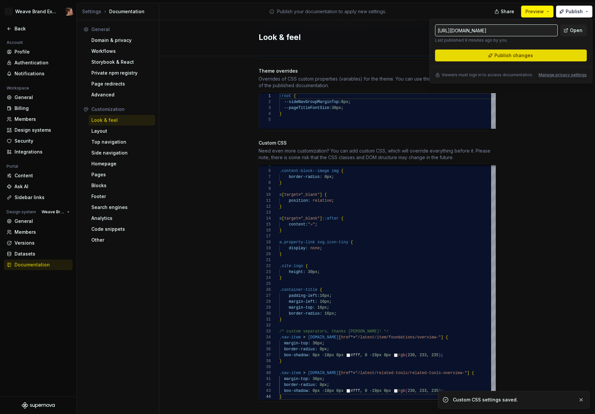
click at [531, 58] on span "Publish changes" at bounding box center [514, 55] width 39 height 7
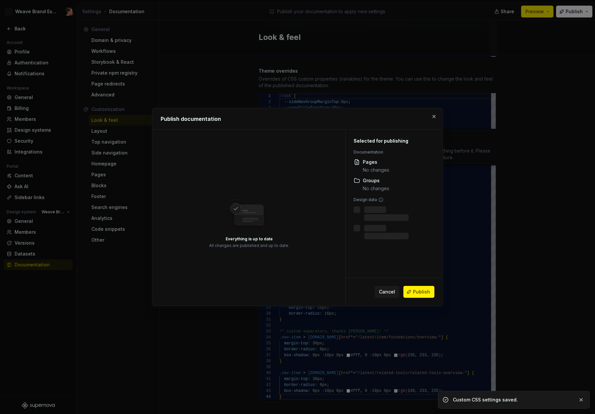
drag, startPoint x: 414, startPoint y: 288, endPoint x: 573, endPoint y: 294, distance: 159.8
click at [414, 288] on button "Publish" at bounding box center [419, 292] width 31 height 12
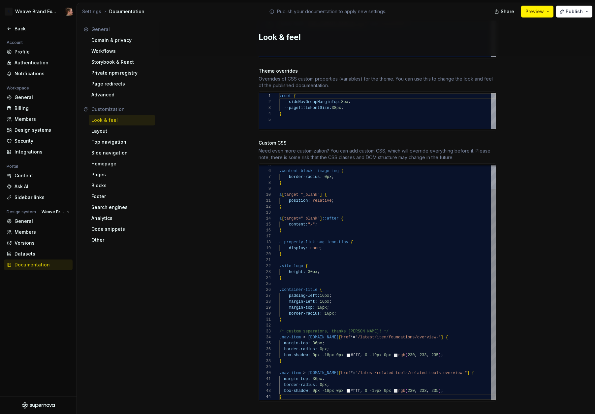
click at [454, 352] on div "border-radius: 0px ; } a [ target = "_blank" ] { position: relative ; } a [ tar…" at bounding box center [387, 268] width 216 height 261
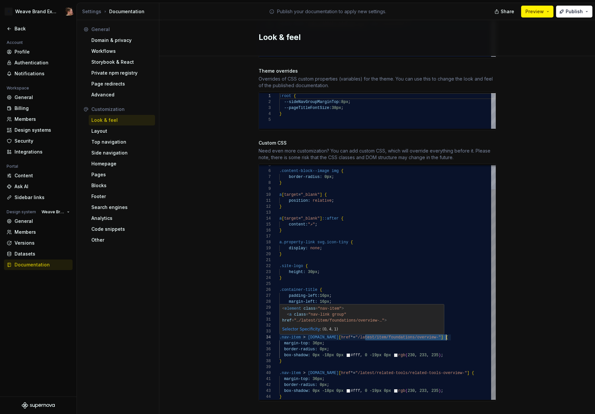
drag, startPoint x: 362, startPoint y: 332, endPoint x: 443, endPoint y: 329, distance: 81.6
click at [443, 329] on div "border-radius: 0px ; } a [ target = "_blank" ] { position: relative ; } a [ tar…" at bounding box center [387, 268] width 216 height 261
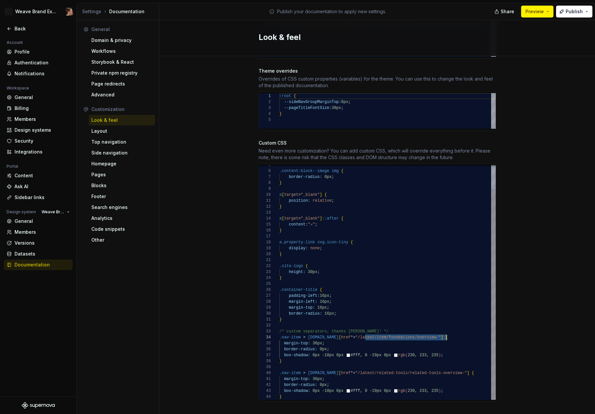
type textarea "**********"
click at [521, 331] on div "Site logo A company logo that will be displayed on all pages on your documentat…" at bounding box center [377, 71] width 436 height 709
click at [569, 11] on span "Publish" at bounding box center [574, 11] width 17 height 7
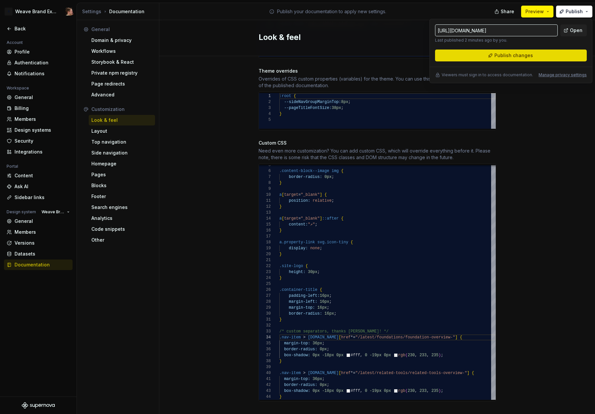
click at [531, 55] on span "Publish changes" at bounding box center [514, 55] width 39 height 7
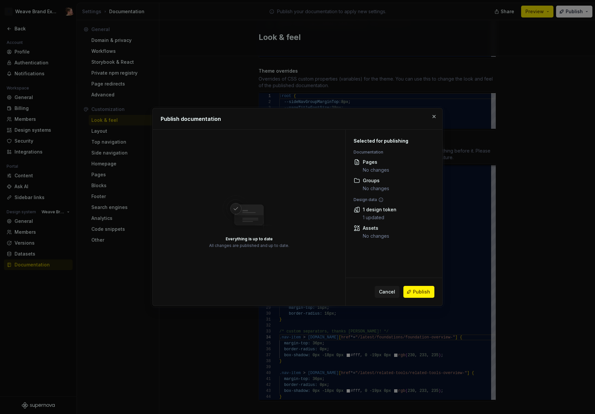
click at [409, 296] on button "Publish" at bounding box center [419, 292] width 31 height 12
click at [413, 290] on div "Cancel Publish" at bounding box center [405, 292] width 60 height 12
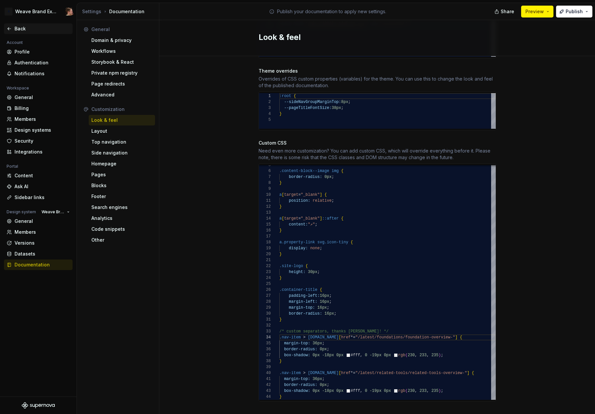
click at [15, 28] on div "Back" at bounding box center [42, 28] width 55 height 7
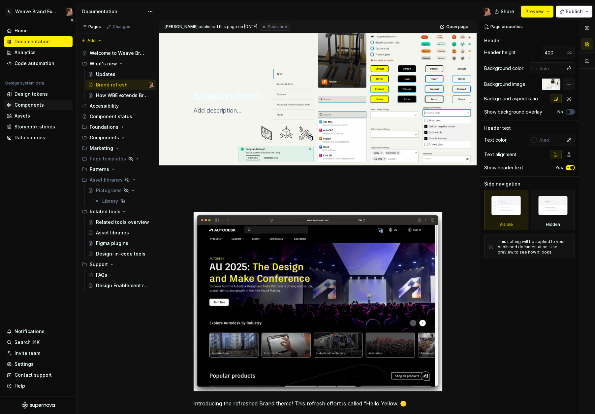
click at [31, 105] on div "Components" at bounding box center [29, 105] width 29 height 7
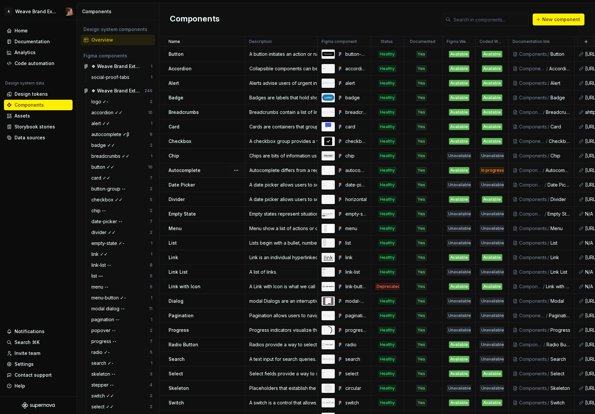
click at [494, 172] on div "In progress" at bounding box center [492, 170] width 24 height 7
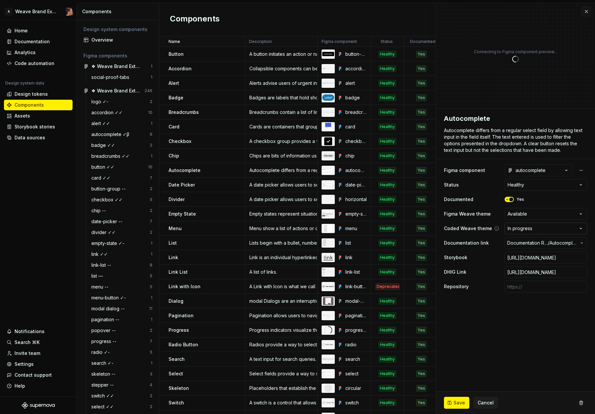
type textarea "*"
click at [535, 229] on html "A Weave Brand Extended Home Documentation Analytics Code automation Design syst…" at bounding box center [297, 207] width 595 height 414
select select "**********"
click at [458, 402] on span "Save" at bounding box center [460, 402] width 12 height 7
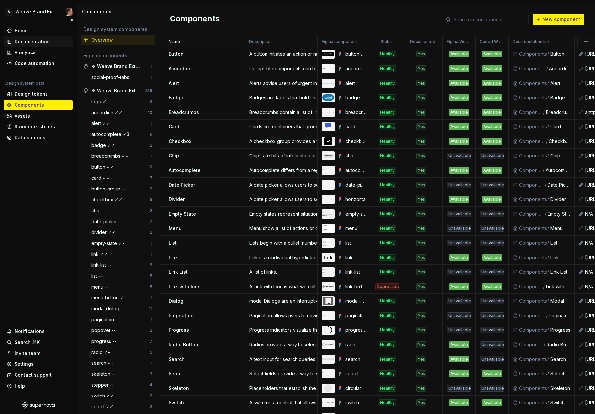
click at [21, 44] on div "Documentation" at bounding box center [32, 41] width 35 height 7
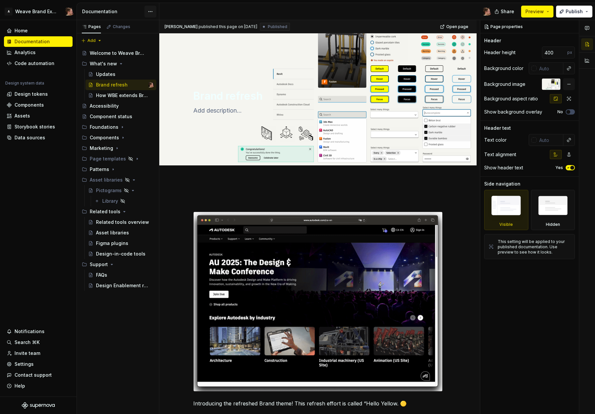
click at [148, 13] on html "A Weave Brand Extended Home Documentation Analytics Code automation Design syst…" at bounding box center [297, 207] width 595 height 414
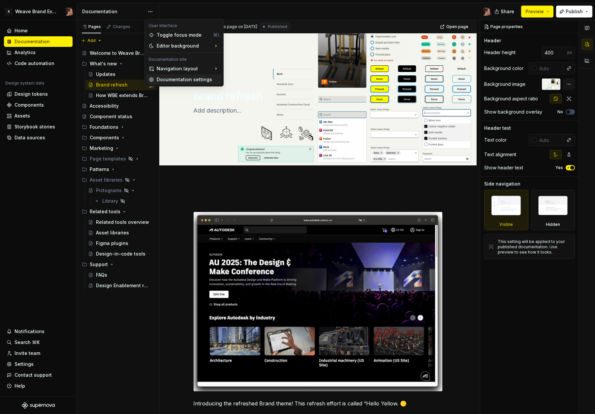
click at [170, 78] on div "Documentation settings" at bounding box center [188, 79] width 63 height 7
type textarea "*"
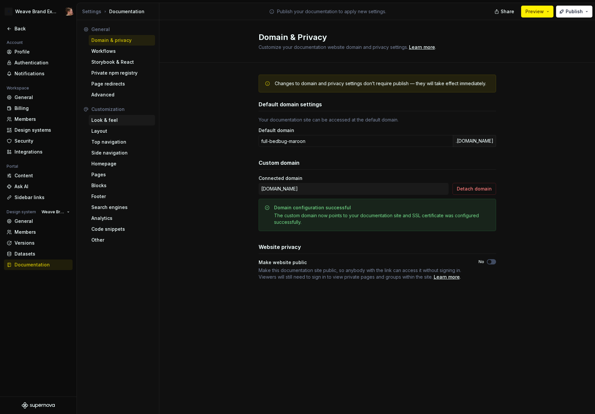
click at [115, 118] on div "Look & feel" at bounding box center [121, 120] width 61 height 7
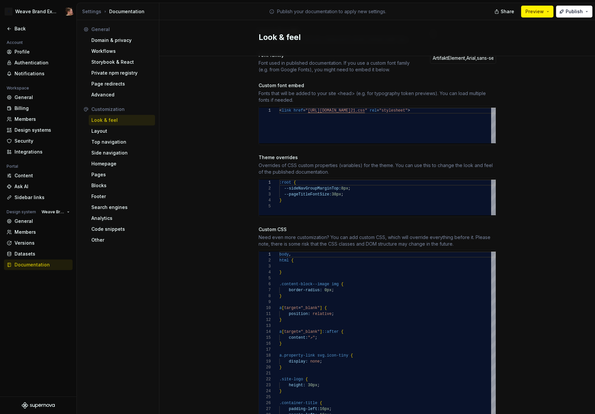
scroll to position [342, 0]
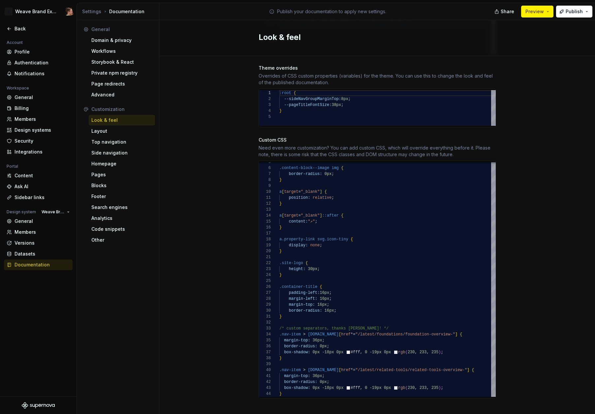
click at [417, 390] on div "5 6 7 8 9 10 11 12 13 14 15 16 17 18 19 20 21 22 23 24 25 26 27 28 29 30 31 32 …" at bounding box center [378, 279] width 238 height 238
click at [416, 387] on div ".content-block--image img { border-radius: 0px ; } a [ target = "_blank" ] { po…" at bounding box center [387, 265] width 216 height 261
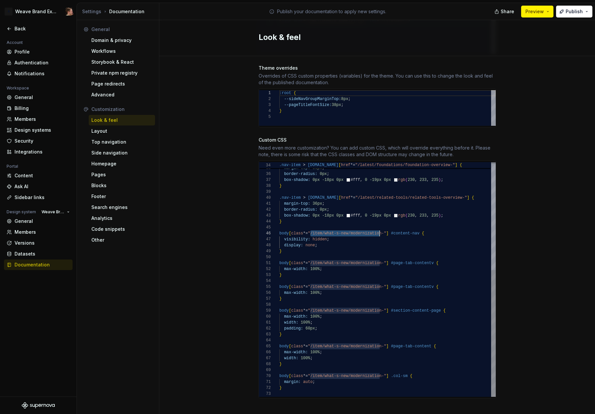
scroll to position [30, 103]
drag, startPoint x: 308, startPoint y: 227, endPoint x: 379, endPoint y: 226, distance: 70.9
click at [379, 226] on div ".nav-item > [DOMAIN_NAME] [ href *= "/latest/foundations/foundation-overview-" …" at bounding box center [387, 180] width 216 height 434
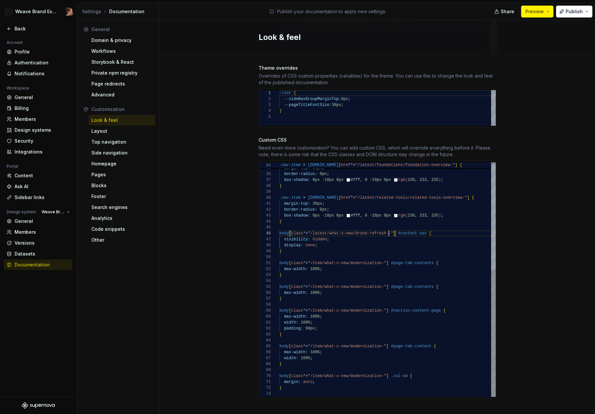
scroll to position [30, 110]
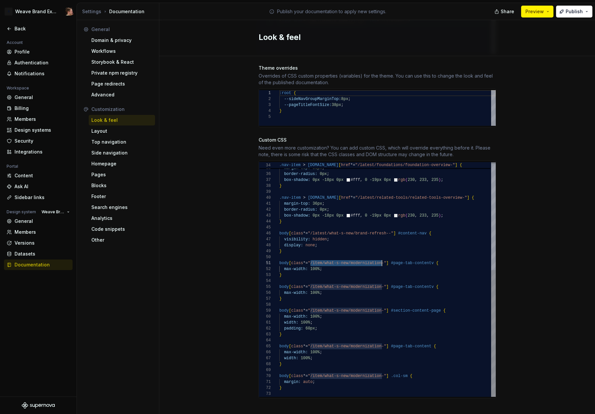
drag, startPoint x: 308, startPoint y: 258, endPoint x: 379, endPoint y: 257, distance: 71.3
click at [379, 257] on div ".nav-item > [DOMAIN_NAME] [ href *= "/latest/foundations/foundation-overview-" …" at bounding box center [387, 180] width 216 height 434
drag, startPoint x: 307, startPoint y: 280, endPoint x: 364, endPoint y: 285, distance: 56.9
click at [379, 278] on div ".nav-item > [DOMAIN_NAME] [ href *= "/latest/foundations/foundation-overview-" …" at bounding box center [387, 180] width 216 height 434
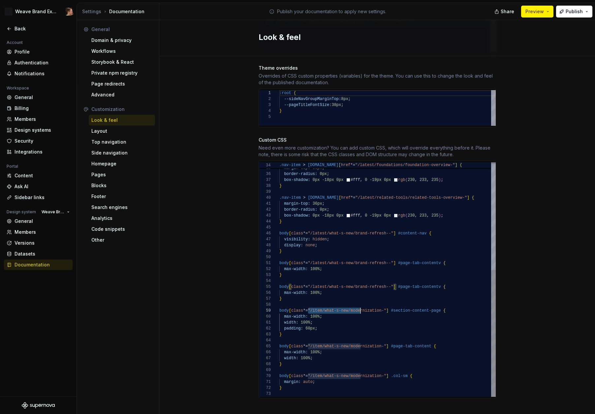
drag, startPoint x: 307, startPoint y: 303, endPoint x: 358, endPoint y: 302, distance: 51.5
click at [358, 302] on div ".nav-item > [DOMAIN_NAME] [ href *= "/latest/foundations/foundation-overview-" …" at bounding box center [387, 180] width 216 height 434
drag, startPoint x: 379, startPoint y: 304, endPoint x: 309, endPoint y: 305, distance: 70.9
click at [309, 305] on div ".nav-item > [DOMAIN_NAME] [ href *= "/latest/foundations/foundation-overview-" …" at bounding box center [387, 180] width 216 height 434
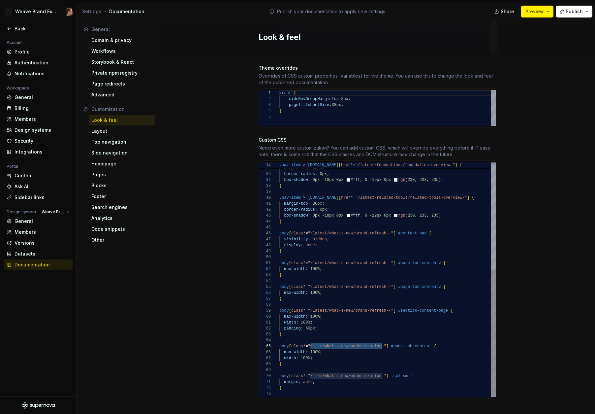
drag, startPoint x: 307, startPoint y: 341, endPoint x: 379, endPoint y: 340, distance: 72.3
click at [379, 340] on div ".nav-item > [DOMAIN_NAME] [ href *= "/latest/foundations/foundation-overview-" …" at bounding box center [387, 180] width 216 height 434
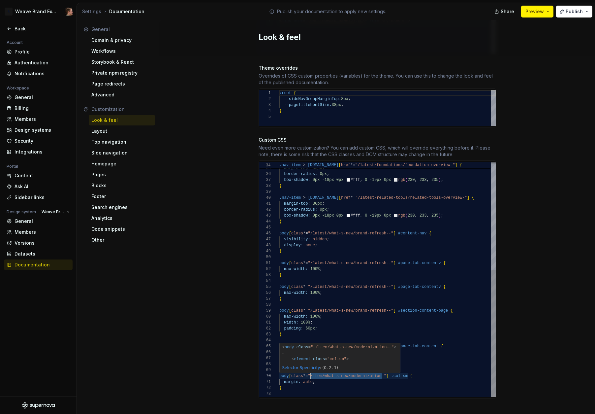
drag, startPoint x: 379, startPoint y: 369, endPoint x: 309, endPoint y: 369, distance: 70.0
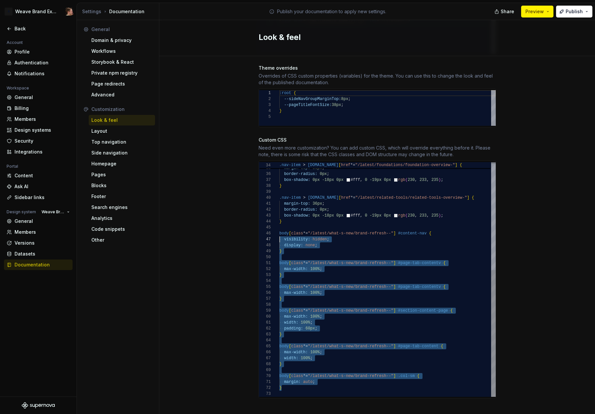
scroll to position [30, 0]
drag, startPoint x: 307, startPoint y: 381, endPoint x: 248, endPoint y: 226, distance: 166.2
click at [279, 226] on div ".nav-item > [DOMAIN_NAME] [ href *= "/latest/foundations/foundation-overview-" …" at bounding box center [387, 180] width 216 height 434
click at [310, 377] on div ".nav-item > [DOMAIN_NAME] [ href *= "/latest/foundations/foundation-overview-" …" at bounding box center [387, 180] width 216 height 434
click at [306, 383] on div ".nav-item > [DOMAIN_NAME] [ href *= "/latest/foundations/foundation-overview-" …" at bounding box center [387, 180] width 216 height 434
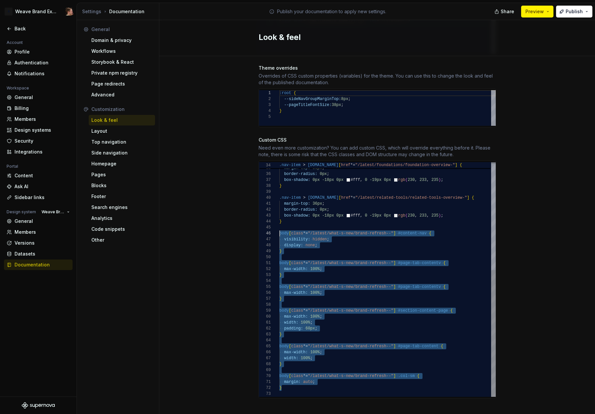
drag, startPoint x: 284, startPoint y: 374, endPoint x: 256, endPoint y: 224, distance: 152.7
click at [279, 224] on div ".nav-item > [DOMAIN_NAME] [ href *= "/latest/foundations/foundation-overview-" …" at bounding box center [387, 180] width 216 height 434
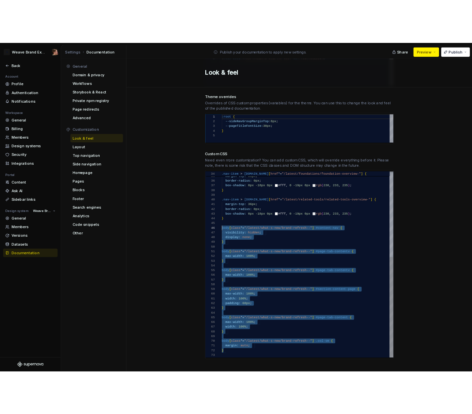
scroll to position [53, 2]
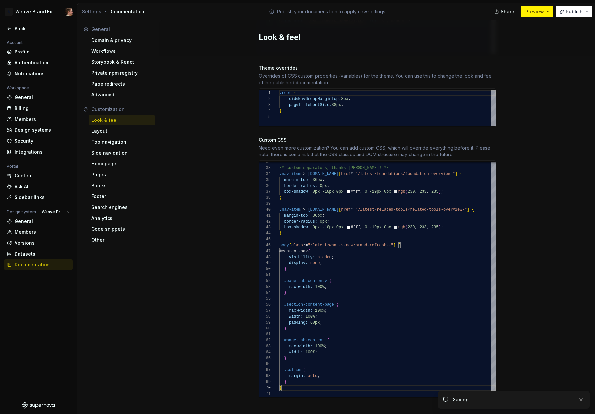
drag, startPoint x: 580, startPoint y: 102, endPoint x: 575, endPoint y: 74, distance: 28.4
click at [580, 102] on div "Site logo A company logo that will be displayed on all pages on your documentat…" at bounding box center [377, 68] width 436 height 709
click at [573, 16] on button "Publish" at bounding box center [574, 12] width 36 height 12
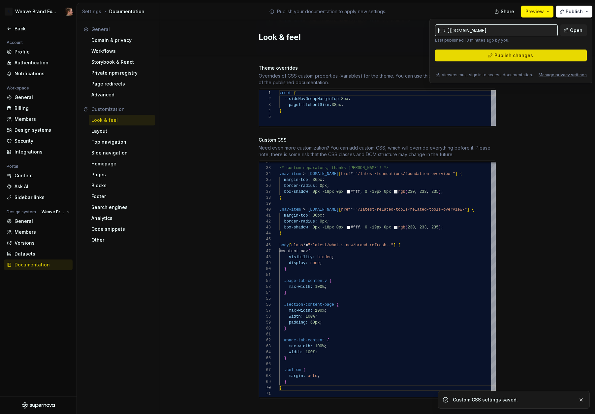
click at [562, 54] on button "Publish changes" at bounding box center [511, 55] width 152 height 12
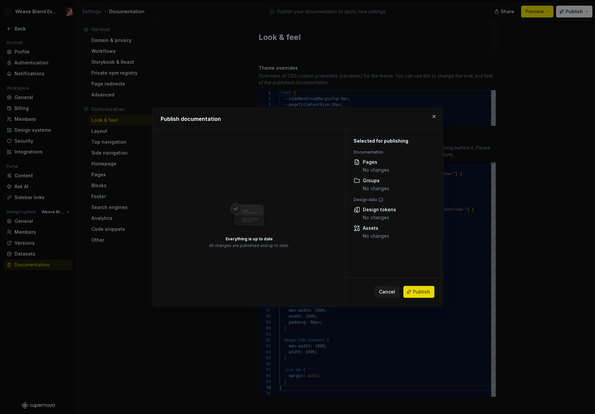
click at [417, 291] on span "Publish" at bounding box center [421, 291] width 17 height 7
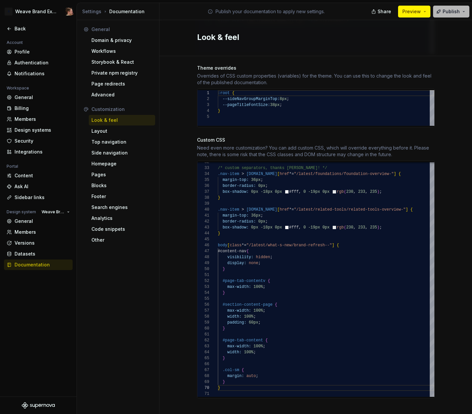
click at [442, 10] on button "Publish" at bounding box center [451, 12] width 36 height 12
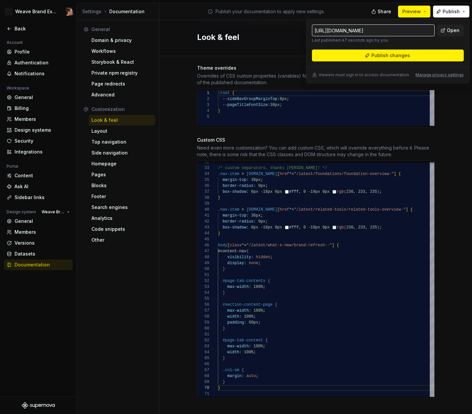
drag, startPoint x: 381, startPoint y: 75, endPoint x: 385, endPoint y: 68, distance: 8.3
click at [381, 75] on p "Viewers must sign in to access documentation." at bounding box center [363, 74] width 91 height 5
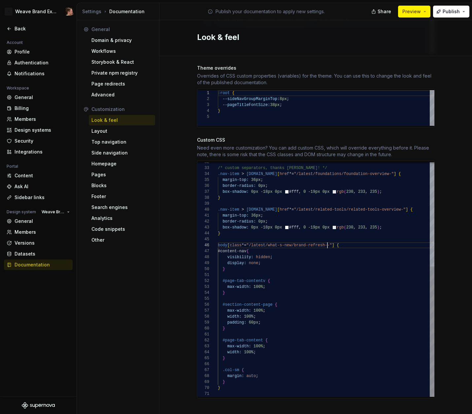
drag, startPoint x: 325, startPoint y: 240, endPoint x: 329, endPoint y: 246, distance: 7.3
click at [325, 240] on div ".nav-item > [DOMAIN_NAME] [ href *= "/latest/foundations/foundation-overview-" …" at bounding box center [326, 186] width 216 height 422
type textarea "**********"
click at [437, 150] on div "Site logo A company logo that will be displayed on all pages on your documentat…" at bounding box center [315, 68] width 312 height 709
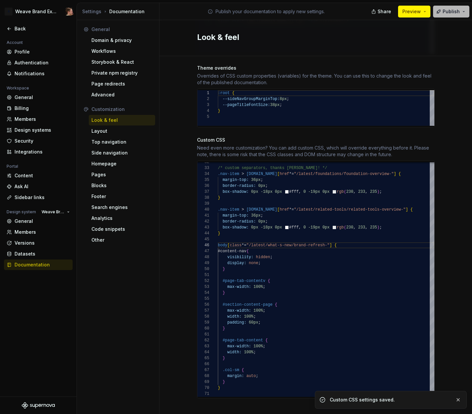
click at [452, 16] on button "Publish" at bounding box center [451, 12] width 36 height 12
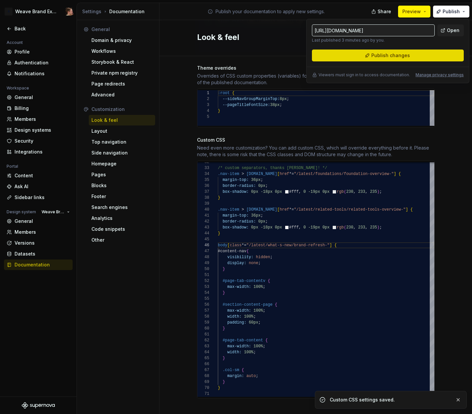
click at [422, 57] on button "Publish changes" at bounding box center [388, 55] width 152 height 12
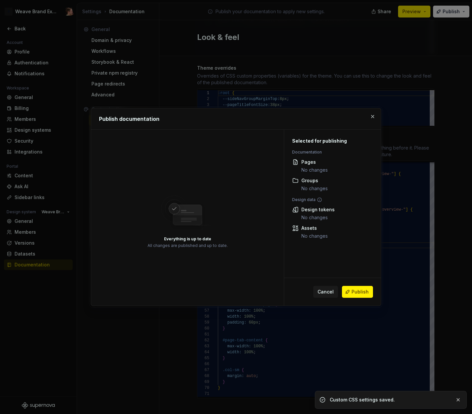
drag, startPoint x: 365, startPoint y: 290, endPoint x: 394, endPoint y: 298, distance: 30.3
click at [365, 290] on span "Publish" at bounding box center [359, 291] width 17 height 7
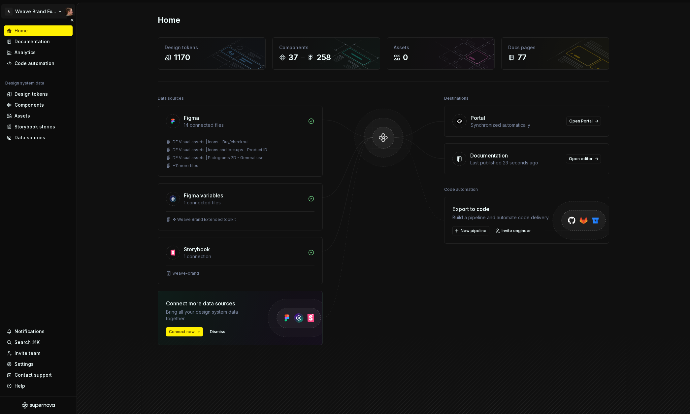
click at [39, 12] on html "A Weave Brand Extended Home Documentation Analytics Code automation Design syst…" at bounding box center [345, 207] width 690 height 414
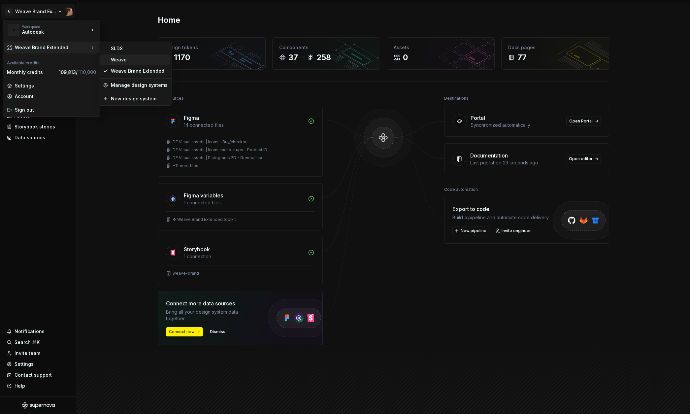
click at [134, 59] on div "Weave" at bounding box center [139, 59] width 57 height 7
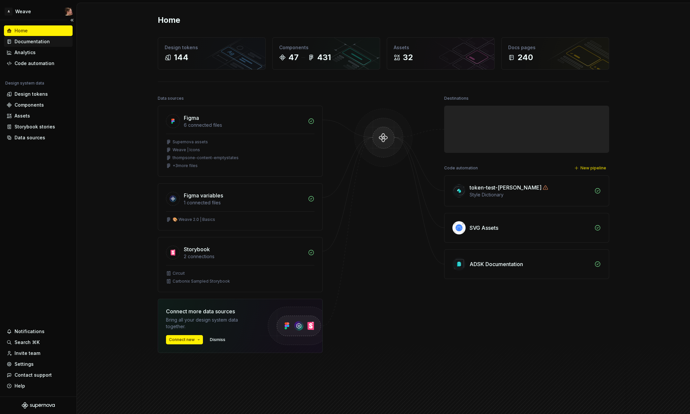
click at [39, 43] on div "Documentation" at bounding box center [32, 41] width 35 height 7
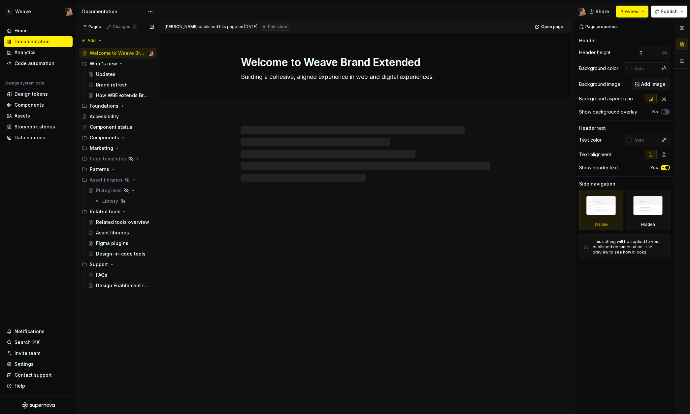
type textarea "*"
type textarea "Welcome to Weave"
type textarea "Building a cohesive, aligned experience in Autodesk products."
type input "333"
type input "#FFFFFF"
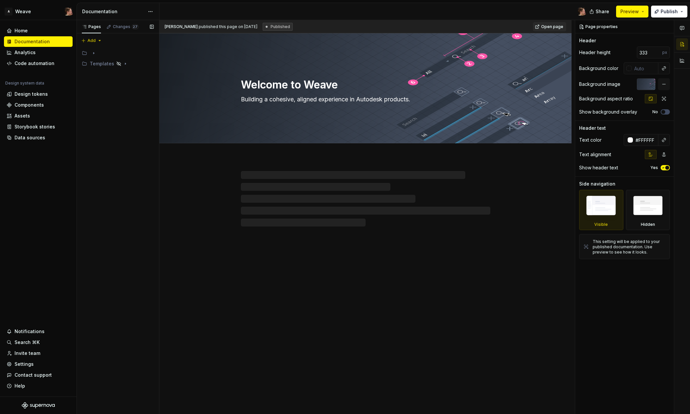
click at [121, 81] on div "Pages Changes 27 Add Accessibility guide for tree Page tree. Navigate the tree …" at bounding box center [118, 217] width 82 height 394
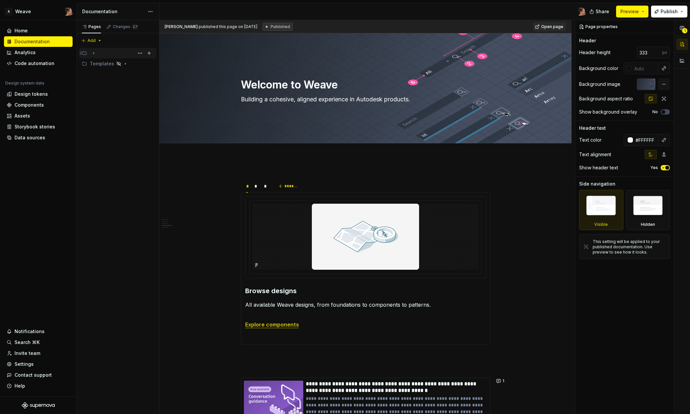
click at [111, 53] on div "Page tree" at bounding box center [122, 53] width 64 height 9
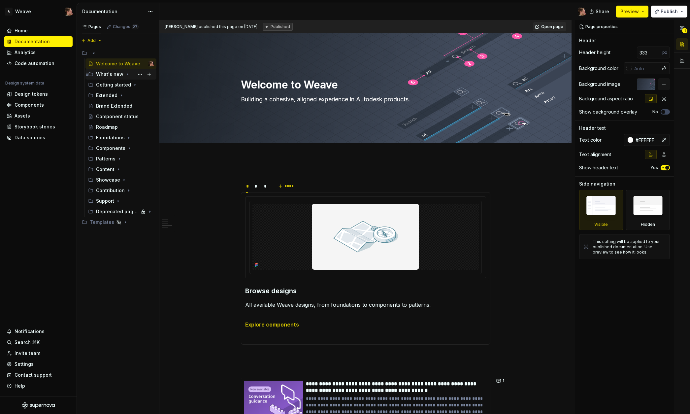
click at [126, 75] on icon "Page tree" at bounding box center [127, 74] width 5 height 5
click at [123, 93] on div "Modernization" at bounding box center [118, 95] width 32 height 7
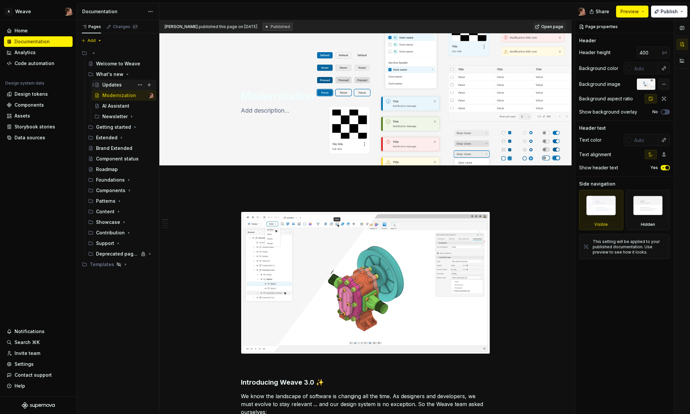
click at [109, 85] on div "Updates" at bounding box center [111, 84] width 19 height 7
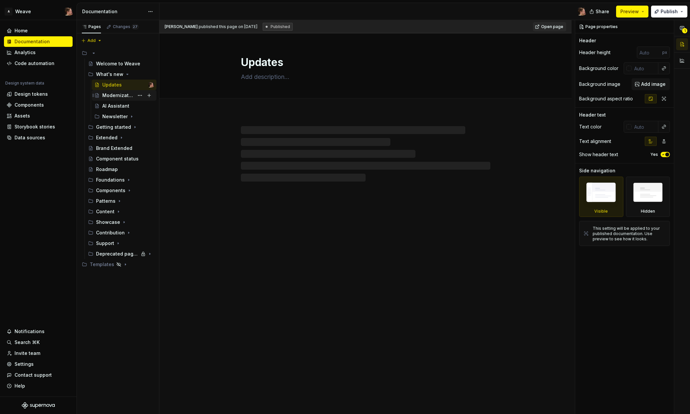
click at [114, 91] on div "Modernization" at bounding box center [127, 95] width 51 height 9
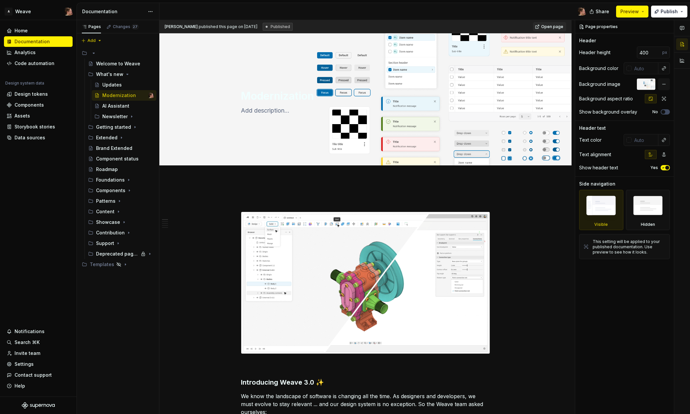
type textarea "*"
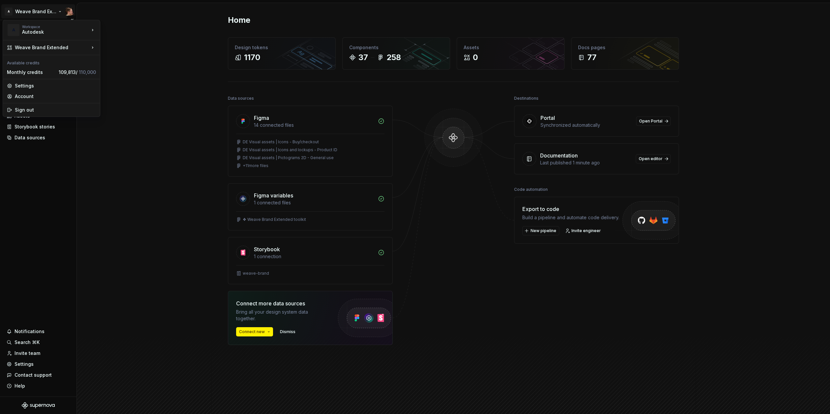
click at [43, 15] on html "A Weave Brand Extended Home Documentation Analytics Code automation Design syst…" at bounding box center [415, 207] width 830 height 414
click at [140, 58] on div "Weave" at bounding box center [139, 59] width 57 height 7
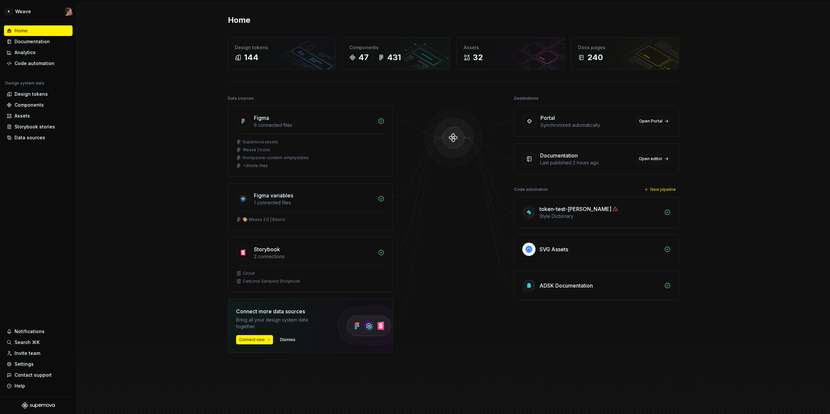
click at [602, 315] on div "Destinations Portal Synchronized automatically Open Portal Documentation Last p…" at bounding box center [596, 240] width 165 height 292
click at [155, 242] on div "Home Design tokens 144 Components 47 431 Assets 32 Docs pages 240 Data sources …" at bounding box center [454, 213] width 754 height 421
click at [37, 40] on div "Documentation" at bounding box center [32, 41] width 35 height 7
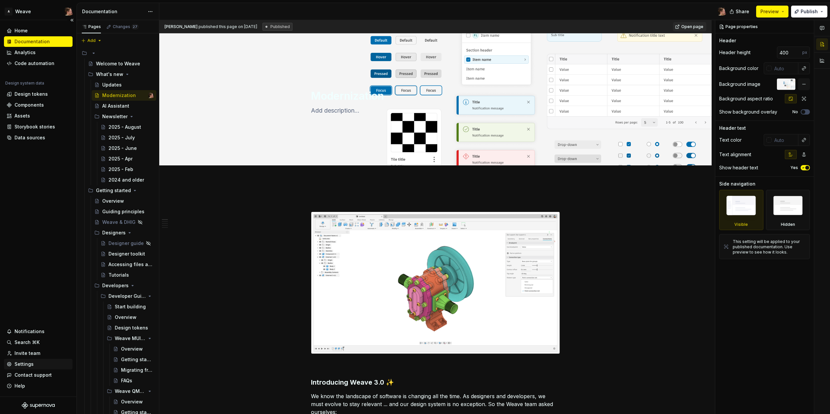
click at [37, 364] on div "Settings" at bounding box center [38, 364] width 63 height 7
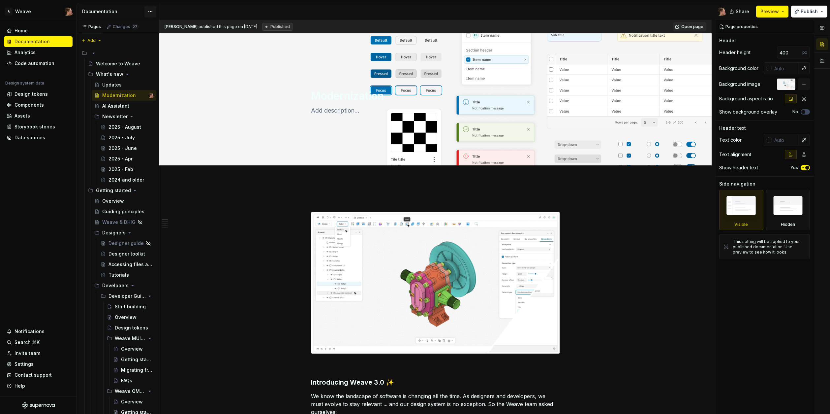
click at [147, 10] on html "A Weave Home Documentation Analytics Code automation Design system data Design …" at bounding box center [415, 207] width 830 height 414
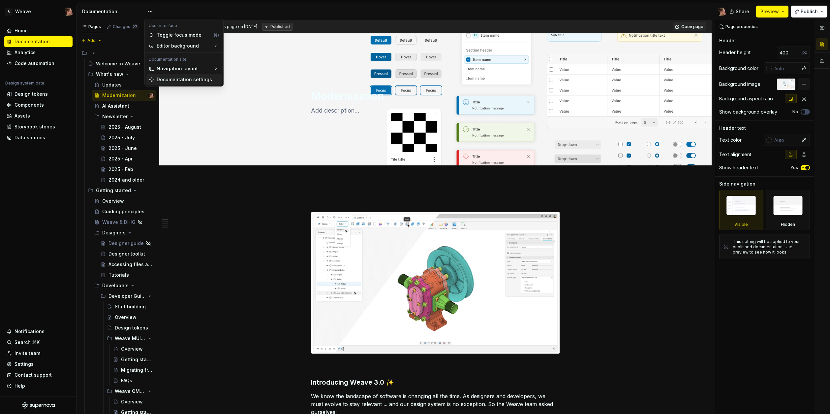
click at [173, 80] on div "Documentation settings" at bounding box center [188, 79] width 63 height 7
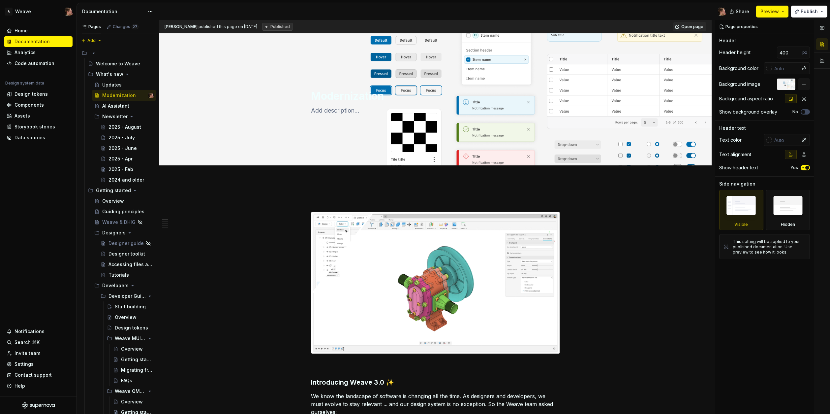
type textarea "*"
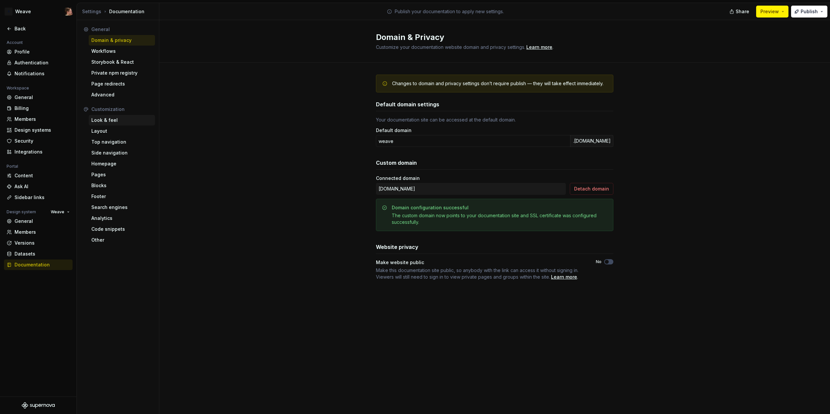
click at [126, 124] on div "Look & feel" at bounding box center [122, 120] width 66 height 11
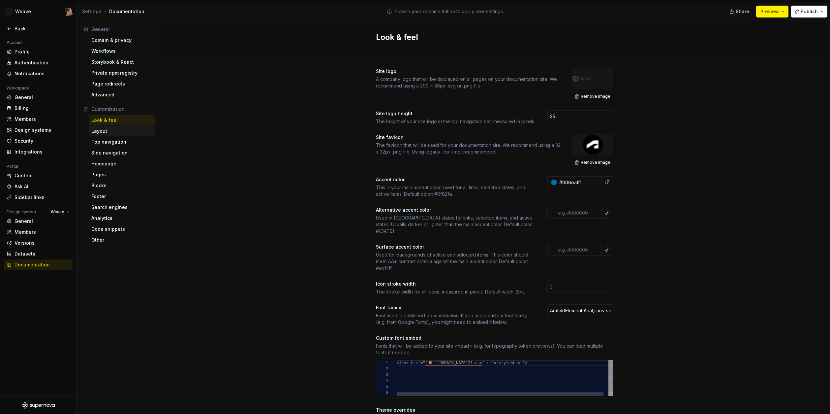
click at [126, 133] on div "Layout" at bounding box center [121, 131] width 61 height 7
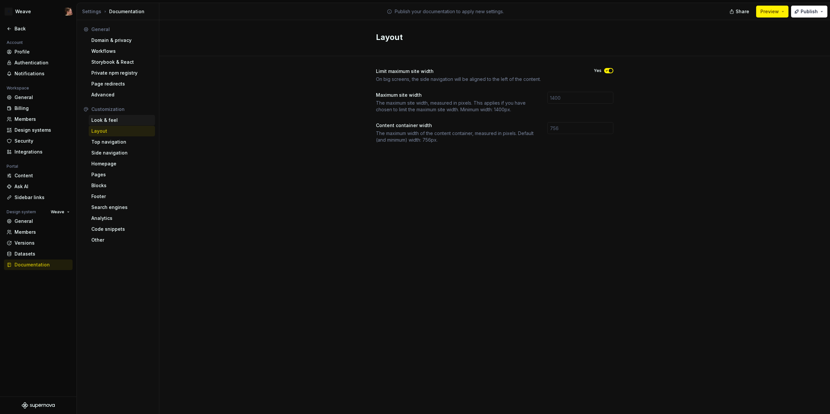
click at [127, 119] on div "Look & feel" at bounding box center [121, 120] width 61 height 7
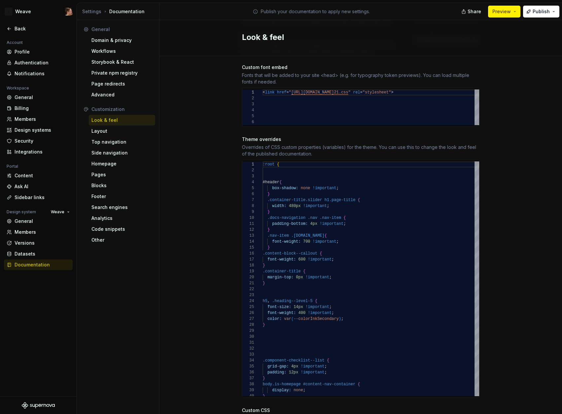
scroll to position [276, 0]
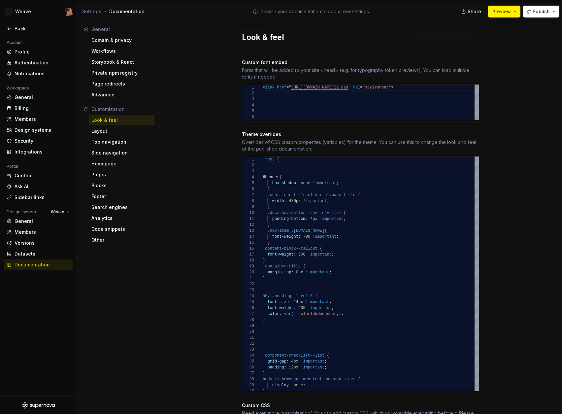
click at [204, 259] on div "Site logo A company logo that will be displayed on all pages on your documentat…" at bounding box center [360, 135] width 403 height 709
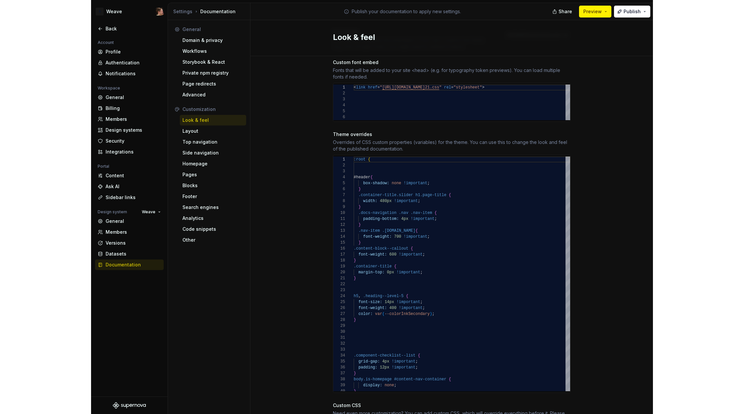
scroll to position [342, 0]
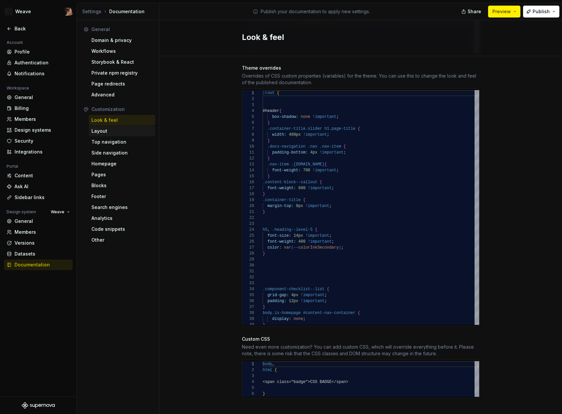
click at [114, 132] on div "Layout" at bounding box center [121, 131] width 61 height 7
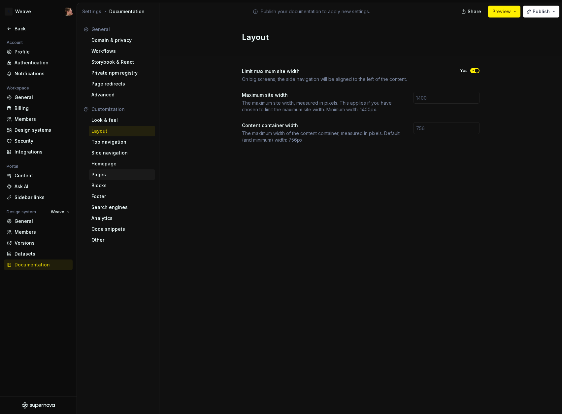
click at [123, 177] on div "Pages" at bounding box center [121, 174] width 61 height 7
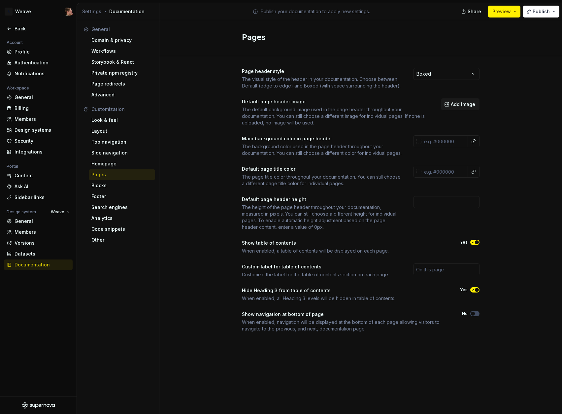
click at [190, 187] on div "Page header style The visual style of the header in your documentation. Choose …" at bounding box center [360, 206] width 403 height 301
click at [105, 162] on div "Homepage" at bounding box center [121, 163] width 61 height 7
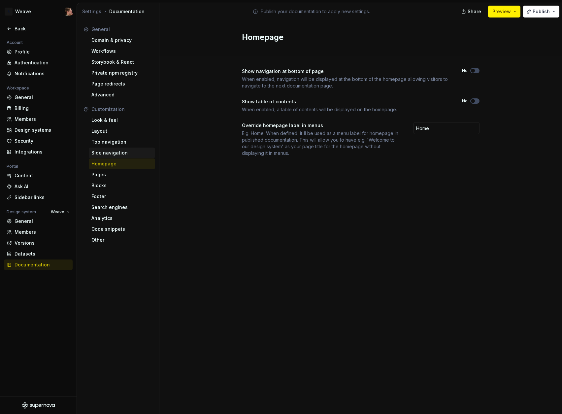
click at [106, 152] on div "Side navigation" at bounding box center [121, 152] width 61 height 7
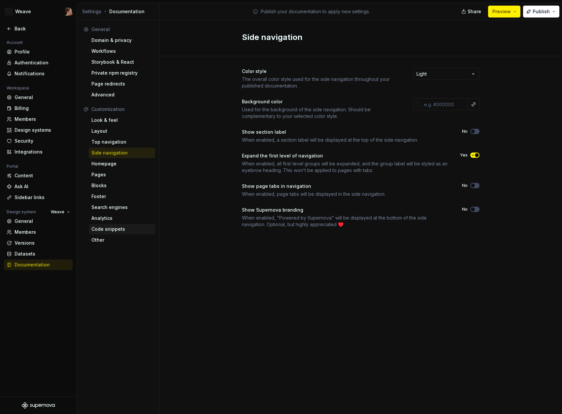
click at [112, 230] on div "Code snippets" at bounding box center [121, 229] width 61 height 7
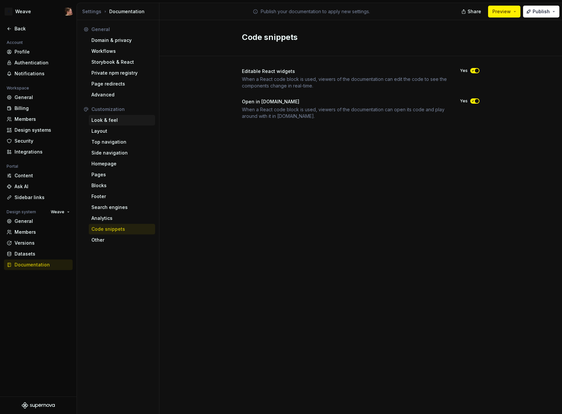
click at [103, 121] on div "Look & feel" at bounding box center [121, 120] width 61 height 7
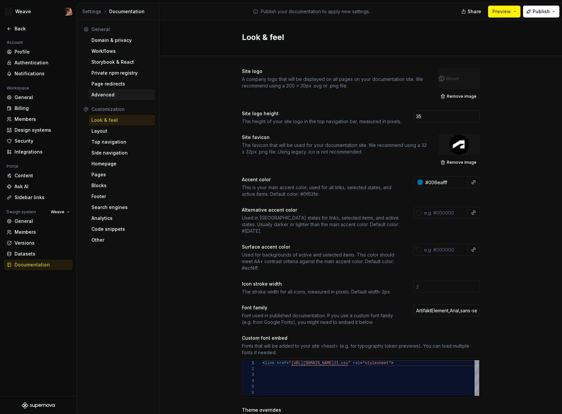
click at [117, 93] on div "Advanced" at bounding box center [121, 94] width 61 height 7
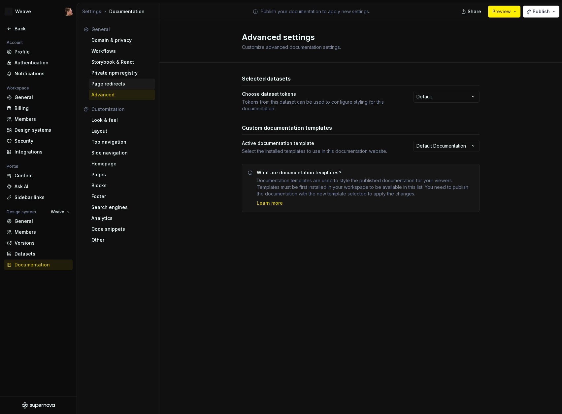
click at [128, 83] on div "Page redirects" at bounding box center [121, 84] width 61 height 7
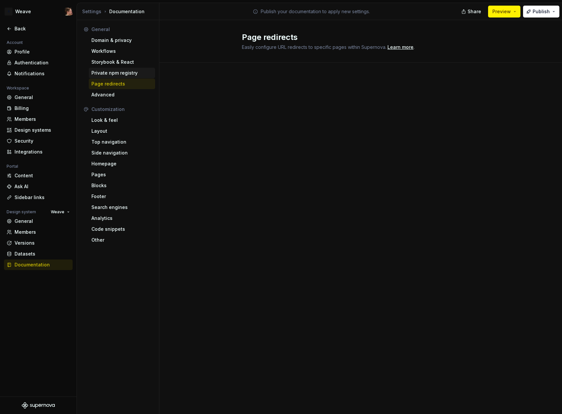
click at [130, 73] on div "Private npm registry" at bounding box center [121, 73] width 61 height 7
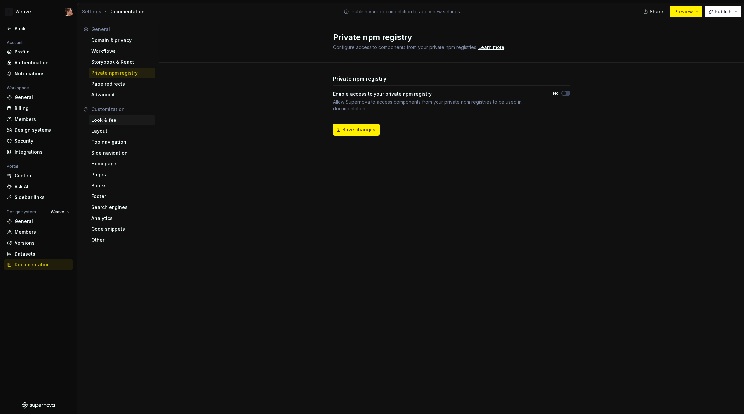
click at [127, 118] on div "Look & feel" at bounding box center [121, 120] width 61 height 7
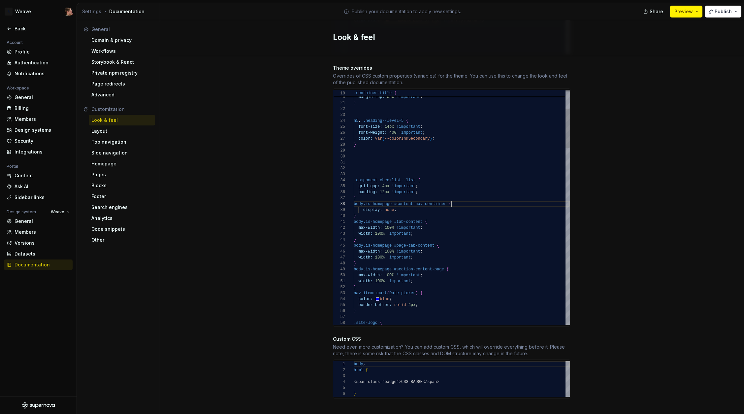
scroll to position [42, 97]
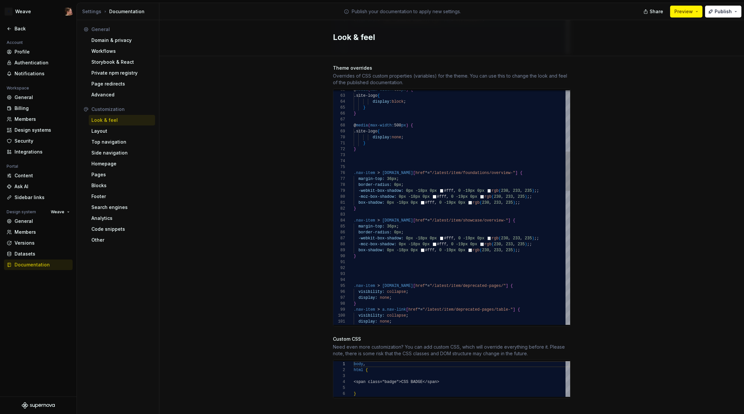
scroll to position [6, 2]
click at [453, 203] on div "@ media ( max-width: 650 px ) { .site-logo { display: block ; } } @ media ( max…" at bounding box center [462, 422] width 216 height 1396
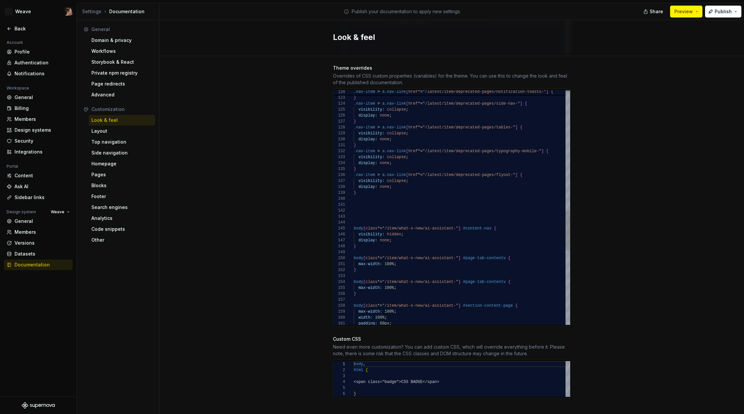
scroll to position [53, 0]
click at [424, 191] on div "display: none ; } .nav-item > a.nav-link [ href *= "/latest/item/deprecated-pag…" at bounding box center [462, 68] width 216 height 1396
click at [427, 186] on div "display: none ; } .nav-item > a.nav-link [ href *= "/latest/item/deprecated-pag…" at bounding box center [462, 68] width 216 height 1396
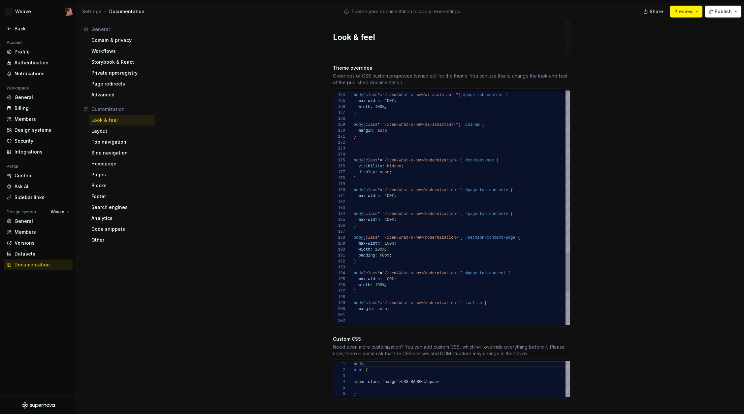
type textarea "**********"
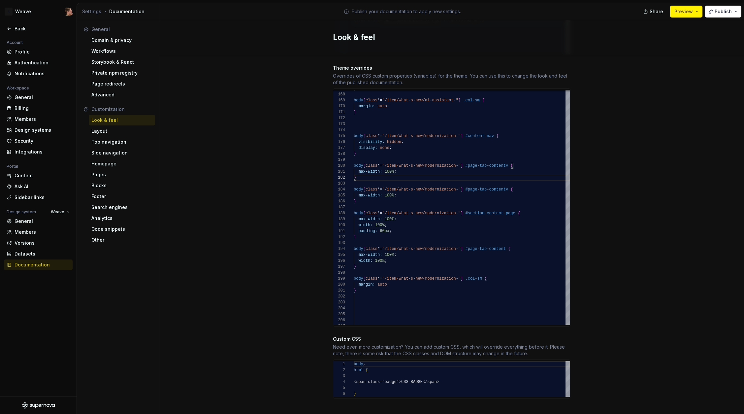
click at [265, 205] on div "Site logo A company logo that will be displayed on all pages on your documentat…" at bounding box center [451, 68] width 585 height 709
click at [265, 201] on div "Site logo A company logo that will be displayed on all pages on your documentat…" at bounding box center [451, 68] width 585 height 709
click at [264, 198] on div "Site logo A company logo that will be displayed on all pages on your documentat…" at bounding box center [451, 68] width 585 height 709
click at [114, 151] on div "Side navigation" at bounding box center [121, 152] width 61 height 7
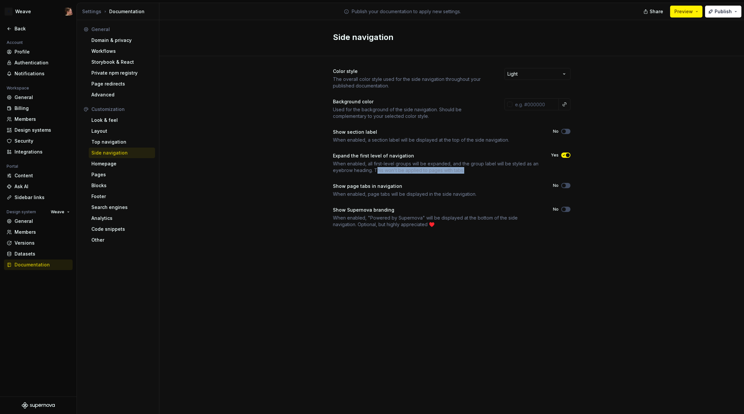
drag, startPoint x: 377, startPoint y: 171, endPoint x: 477, endPoint y: 174, distance: 100.0
click at [477, 174] on div "Color style The overall color style used for the side navigation throughout you…" at bounding box center [452, 148] width 238 height 160
drag, startPoint x: 472, startPoint y: 170, endPoint x: 374, endPoint y: 171, distance: 97.3
click at [374, 171] on div "When enabled, all first-level groups will be expanded, and the group label will…" at bounding box center [436, 166] width 206 height 13
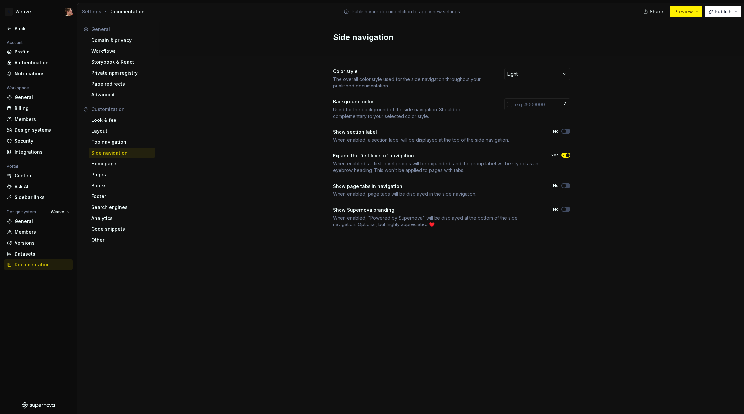
click at [261, 142] on div "Color style The overall color style used for the side navigation throughout you…" at bounding box center [451, 154] width 585 height 197
click at [121, 119] on div "Look & feel" at bounding box center [121, 120] width 61 height 7
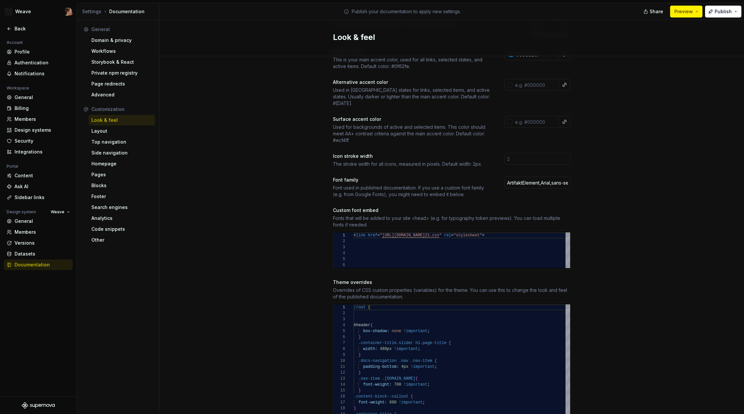
scroll to position [342, 0]
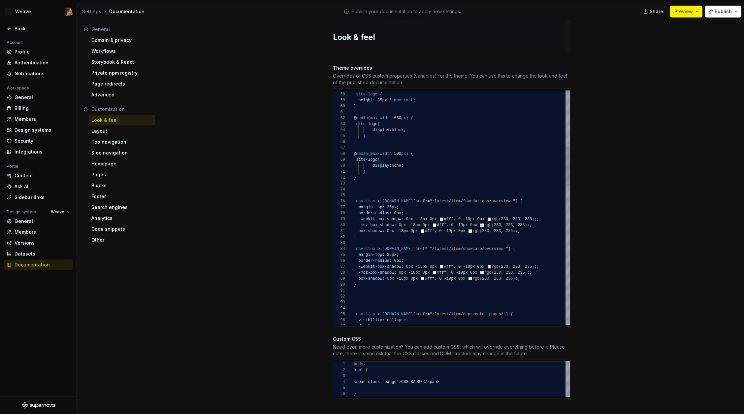
type textarea "**********"
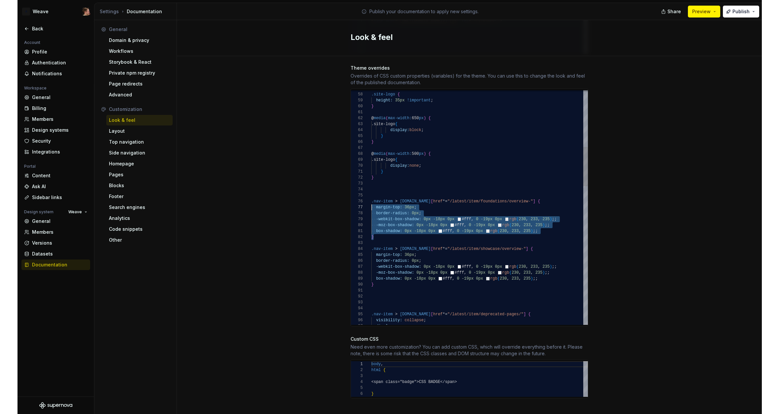
scroll to position [30, 0]
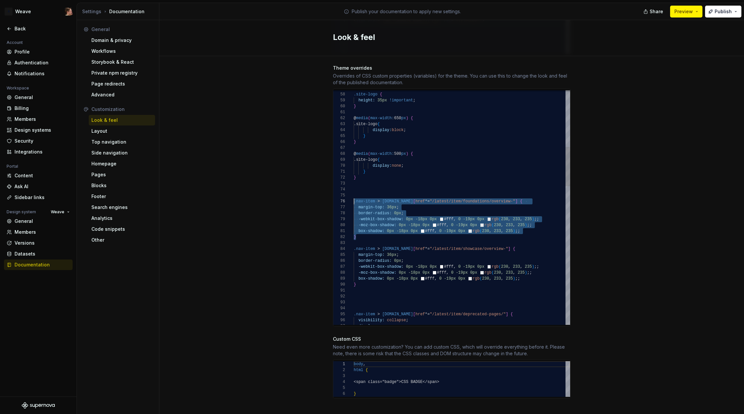
drag, startPoint x: 372, startPoint y: 230, endPoint x: 350, endPoint y: 197, distance: 39.3
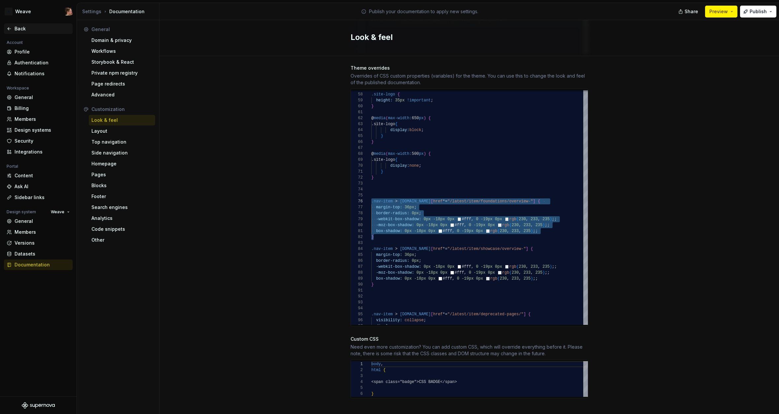
click at [26, 29] on div "Back" at bounding box center [42, 28] width 55 height 7
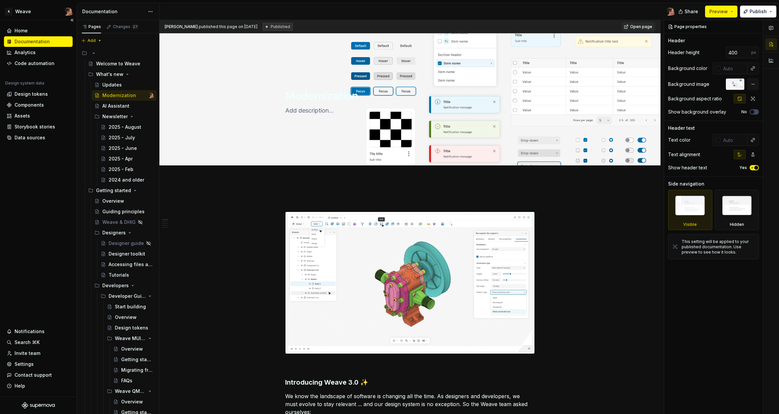
click at [24, 167] on div "Home Documentation Analytics Code automation Design system data Design tokens C…" at bounding box center [38, 208] width 77 height 376
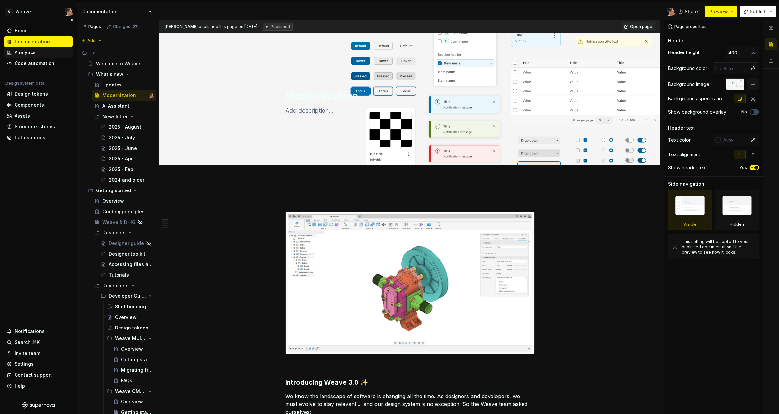
click at [36, 53] on div "Analytics" at bounding box center [38, 52] width 63 height 7
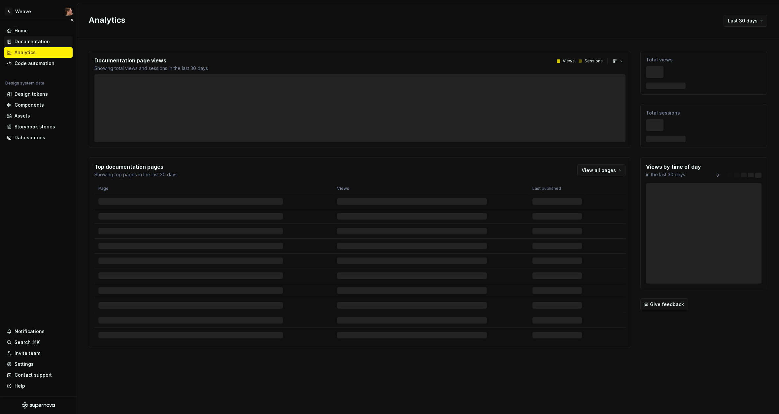
click at [34, 42] on div "Documentation" at bounding box center [32, 41] width 35 height 7
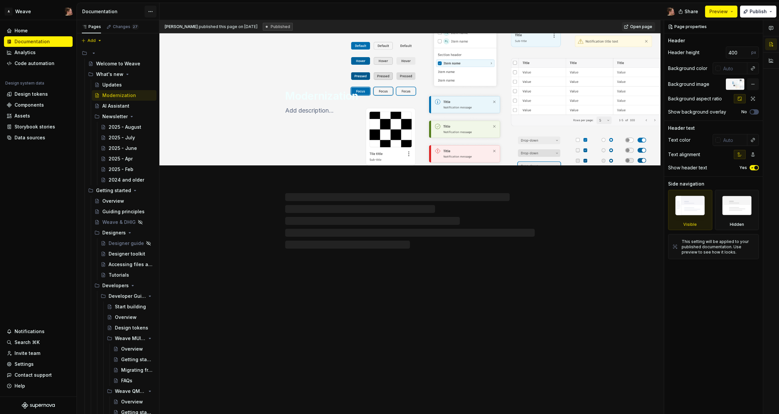
click at [152, 13] on html "A Weave Home Documentation Analytics Code automation Design system data Design …" at bounding box center [389, 207] width 779 height 414
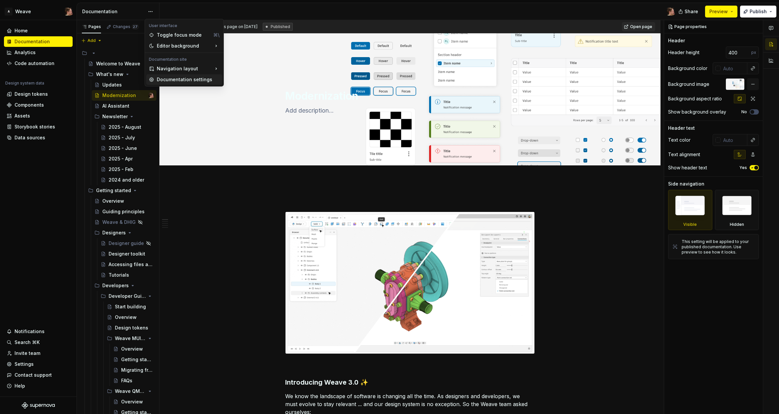
click at [173, 82] on div "Documentation settings" at bounding box center [188, 79] width 63 height 7
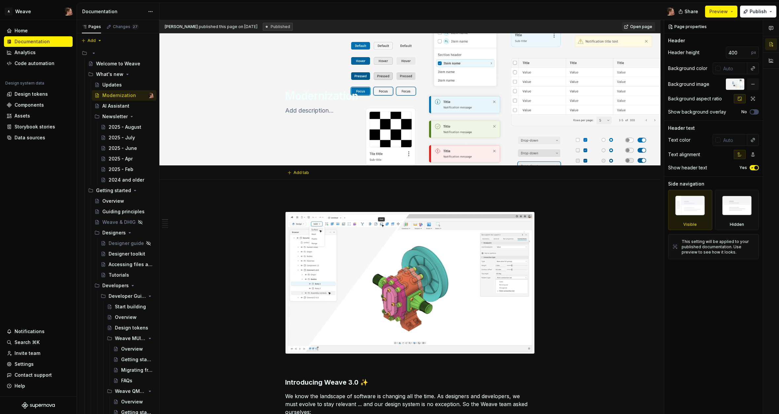
type textarea "*"
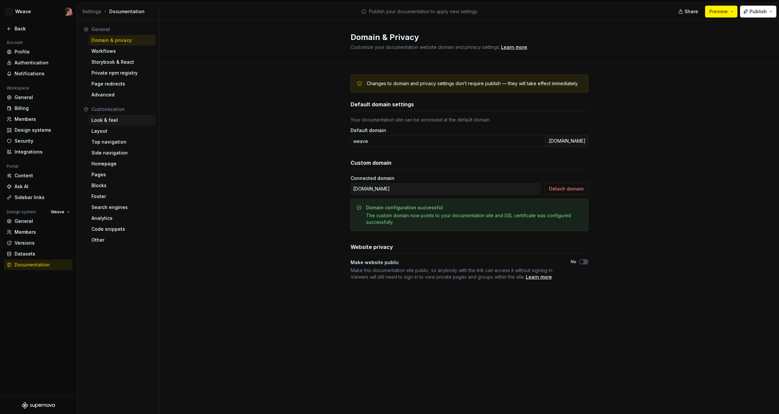
click at [112, 122] on div "Look & feel" at bounding box center [121, 120] width 61 height 7
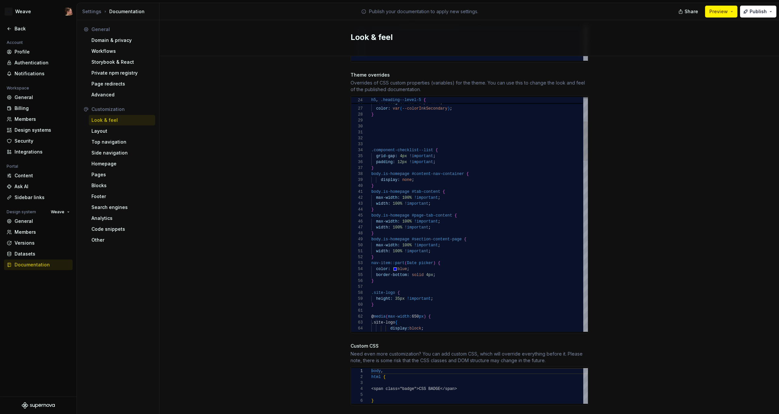
scroll to position [0, 74]
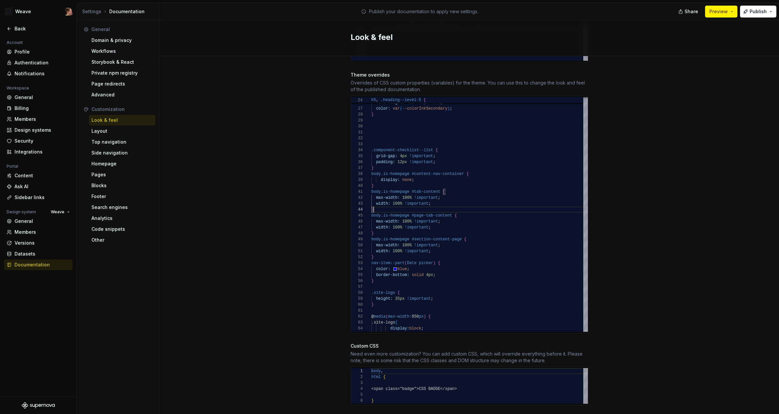
click at [291, 206] on div "Site logo A company logo that will be displayed on all pages on your documentat…" at bounding box center [468, 75] width 619 height 709
type textarea "**********"
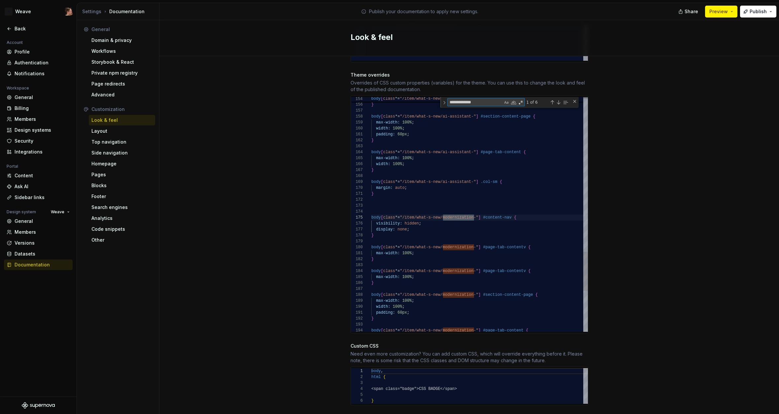
scroll to position [59, 103]
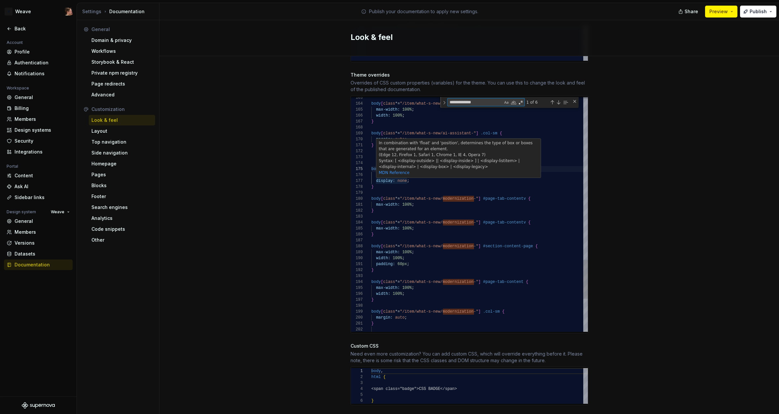
type textarea "**********"
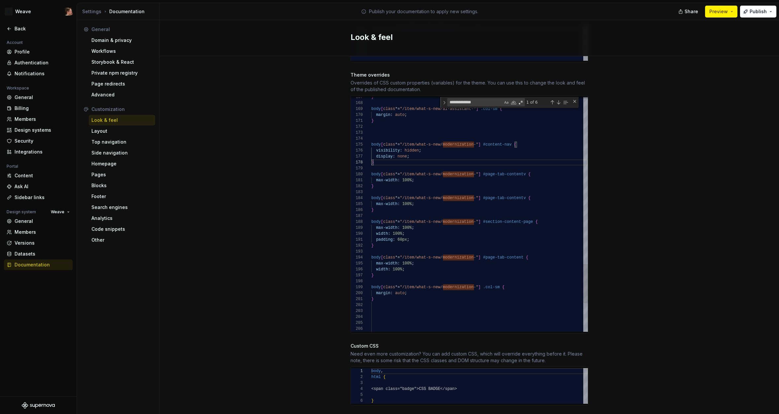
scroll to position [0, 2]
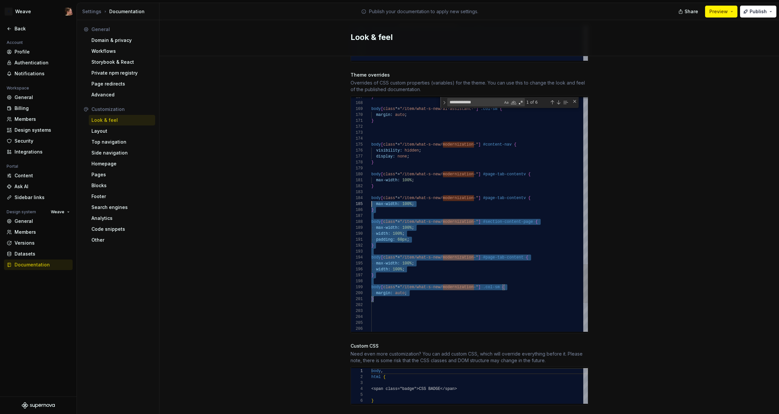
type textarea "**********"
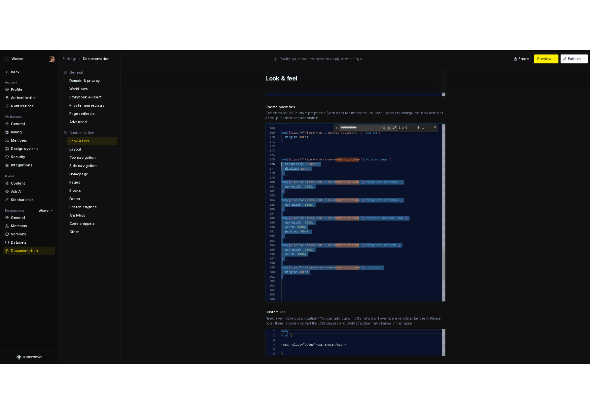
scroll to position [24, 0]
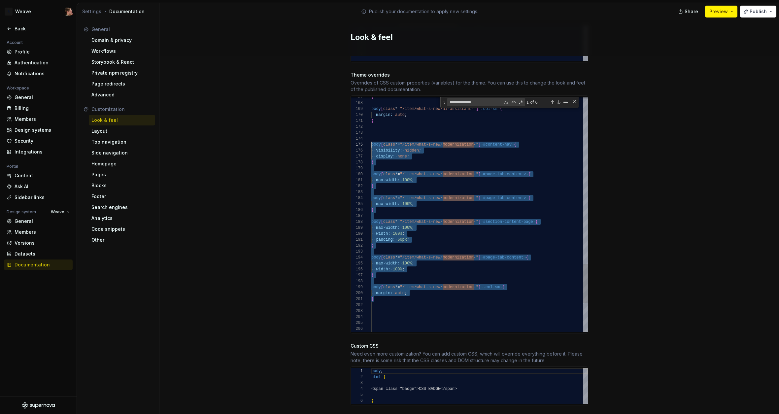
drag, startPoint x: 383, startPoint y: 294, endPoint x: 352, endPoint y: 137, distance: 160.4
